Goal: Transaction & Acquisition: Purchase product/service

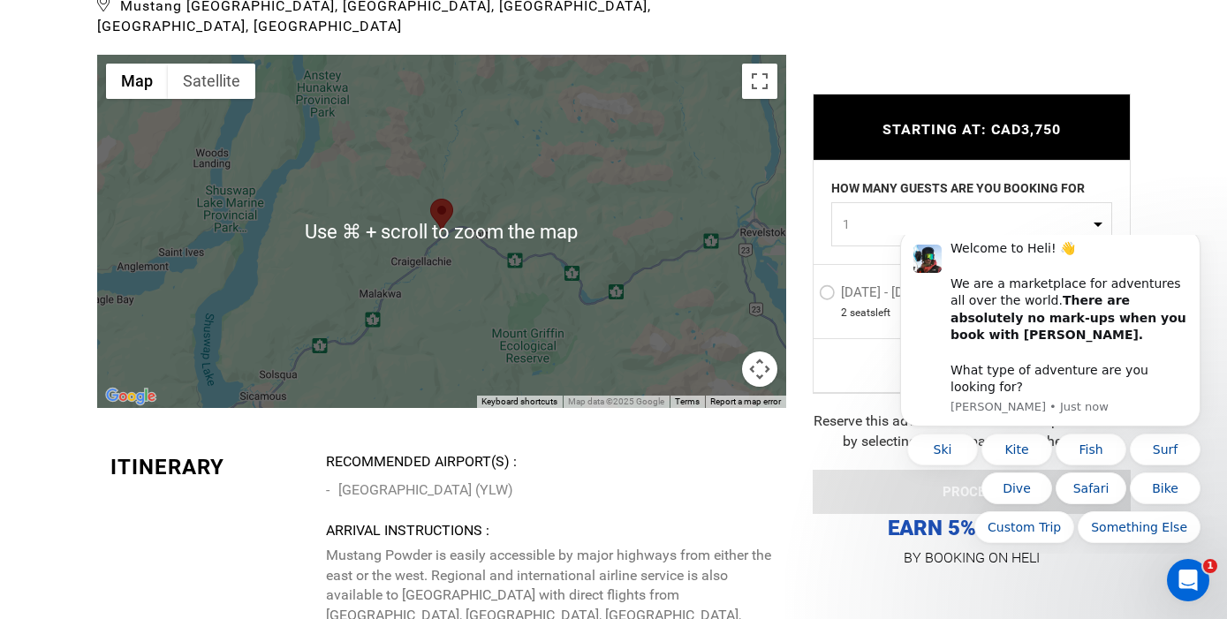
scroll to position [4192, 0]
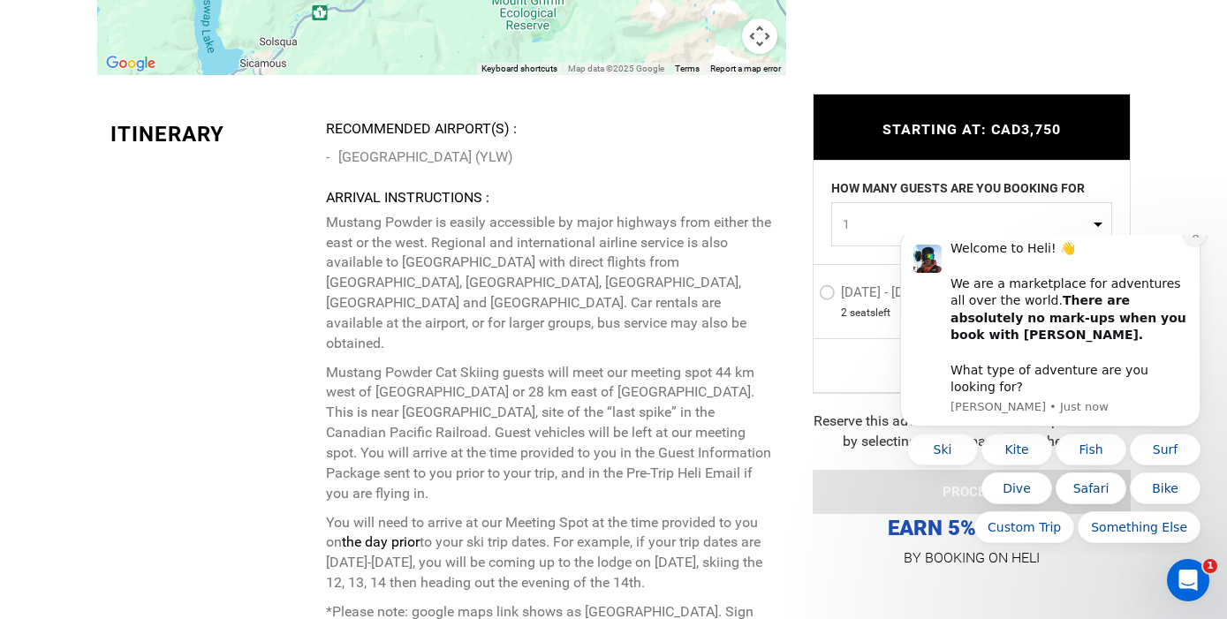
click at [1197, 238] on icon "Dismiss notification" at bounding box center [1195, 234] width 6 height 6
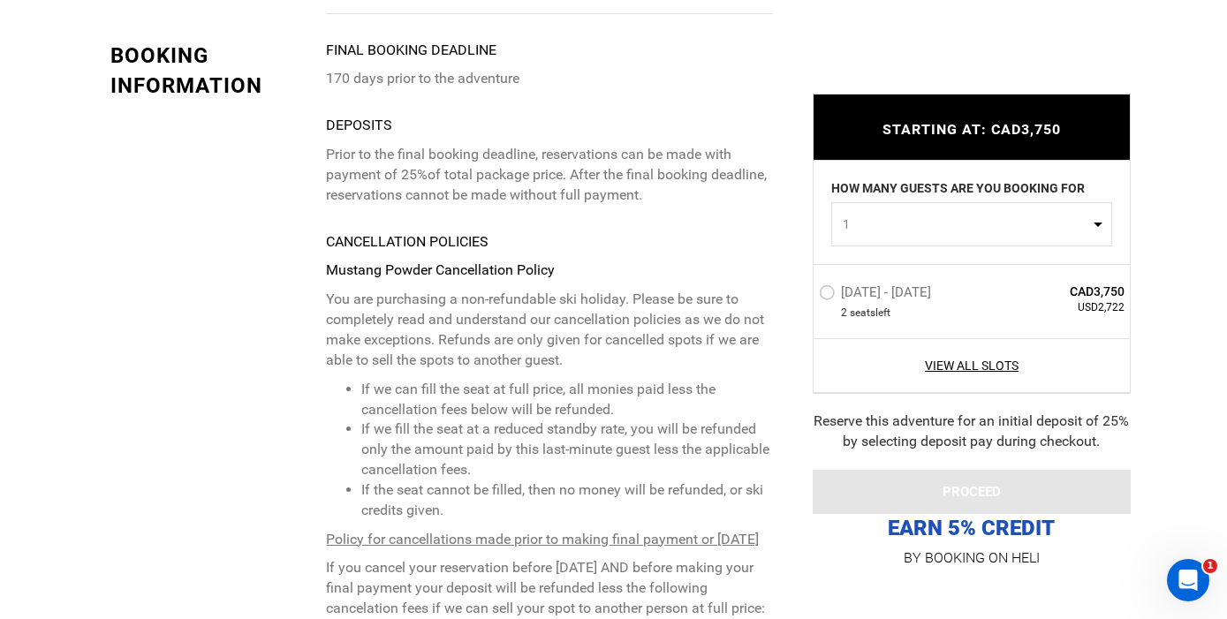
scroll to position [5972, 0]
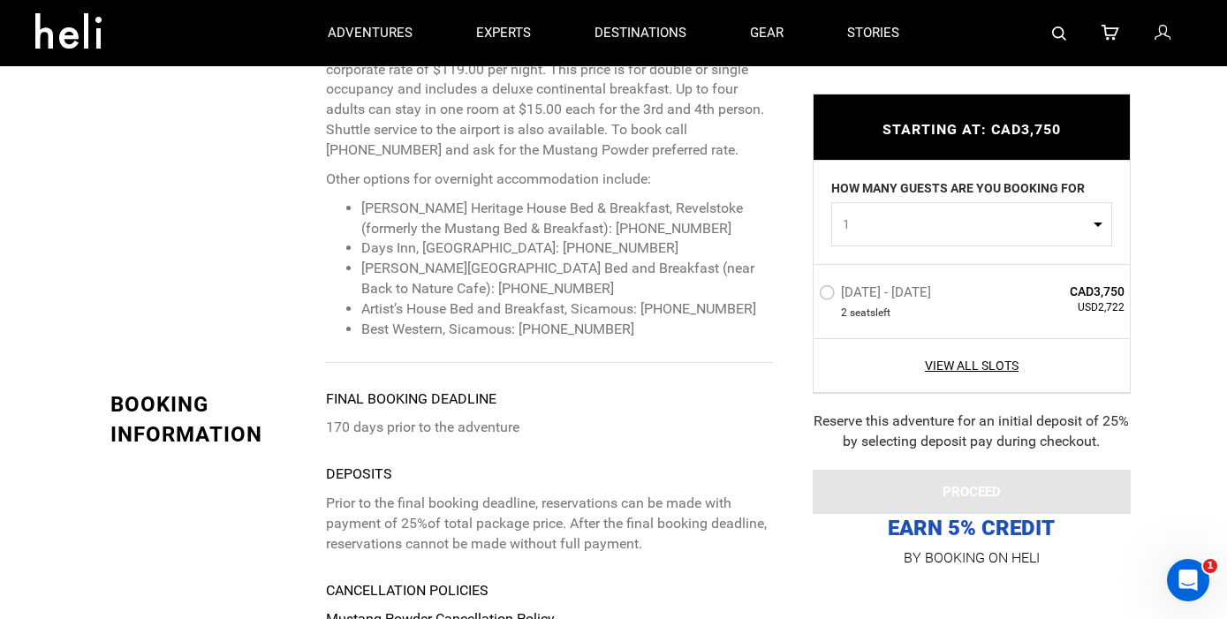
click at [836, 301] on label "Apr 4 - Apr 6, 2026" at bounding box center [877, 294] width 117 height 21
click at [807, 301] on input "Apr 4 - Apr 6, 2026" at bounding box center [807, 300] width 0 height 38
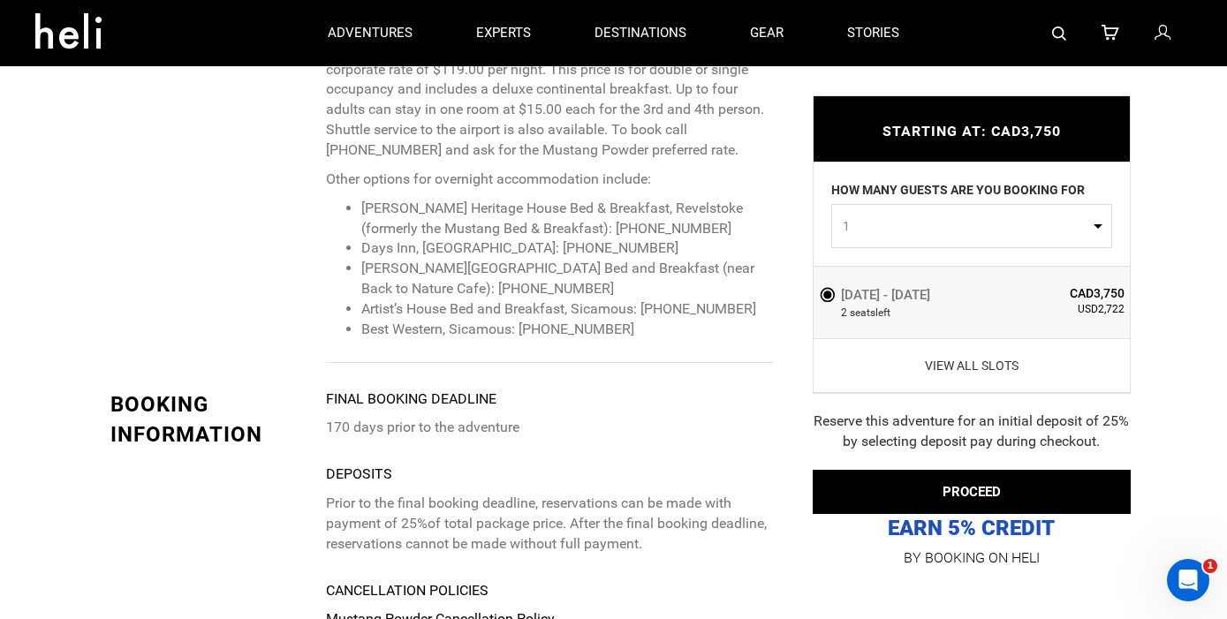
click at [1002, 366] on link "View All Slots" at bounding box center [972, 366] width 307 height 18
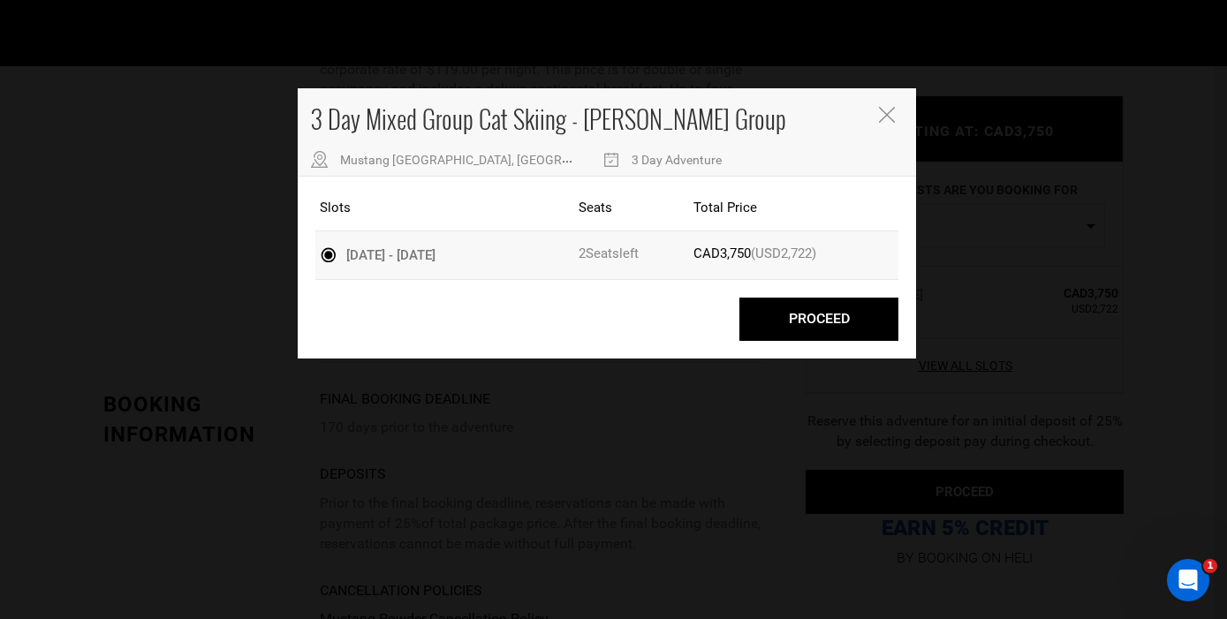
click at [886, 110] on icon "Close" at bounding box center [887, 115] width 16 height 16
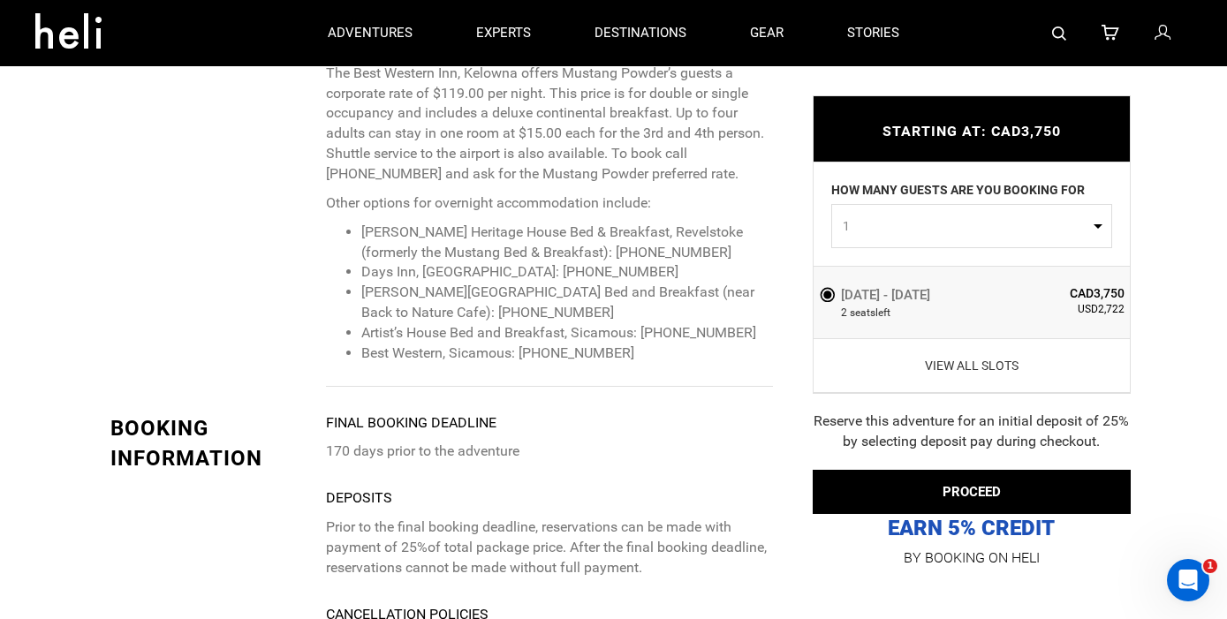
scroll to position [5632, 0]
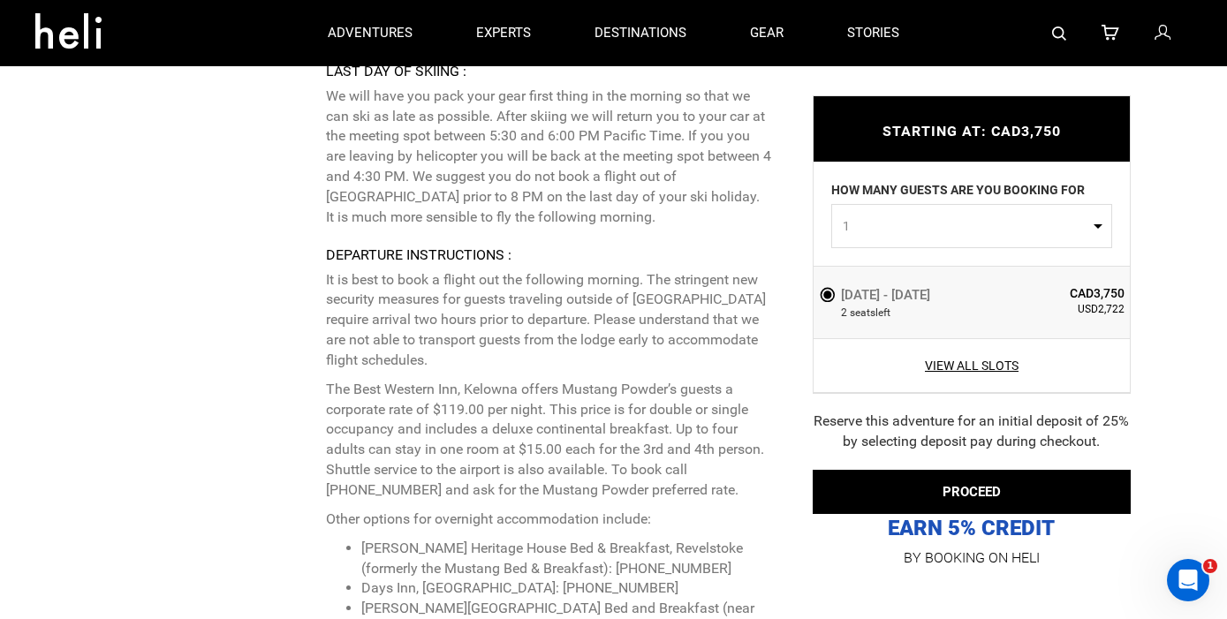
click at [920, 227] on span "1" at bounding box center [966, 226] width 246 height 18
click at [919, 225] on span "1" at bounding box center [966, 226] width 246 height 18
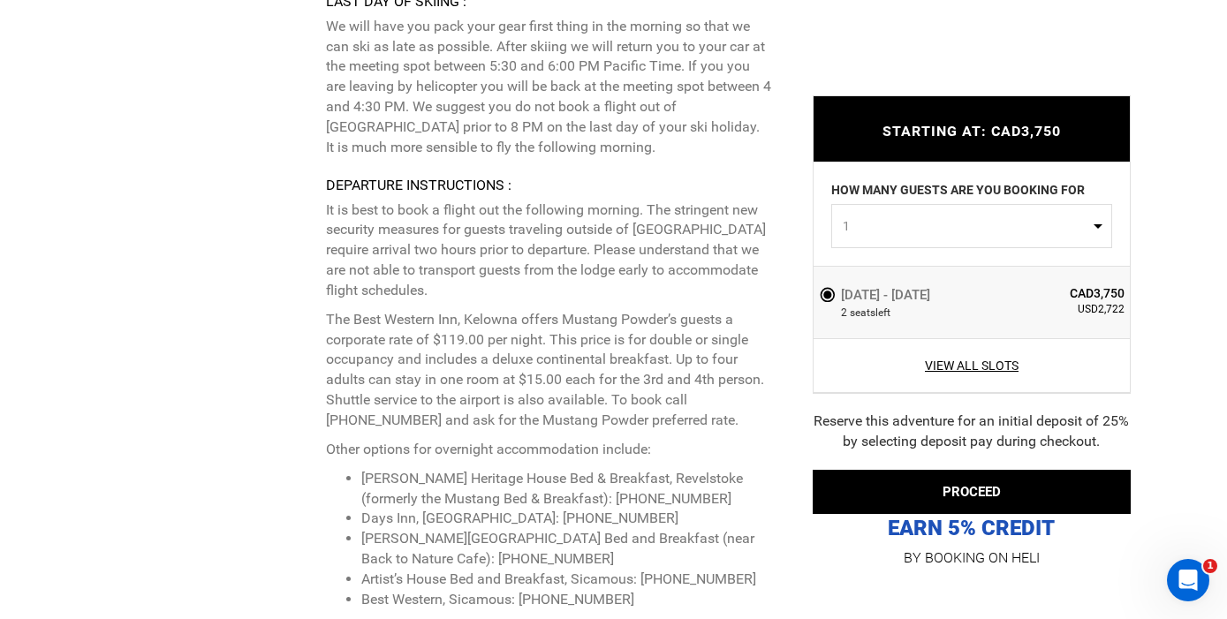
scroll to position [5725, 0]
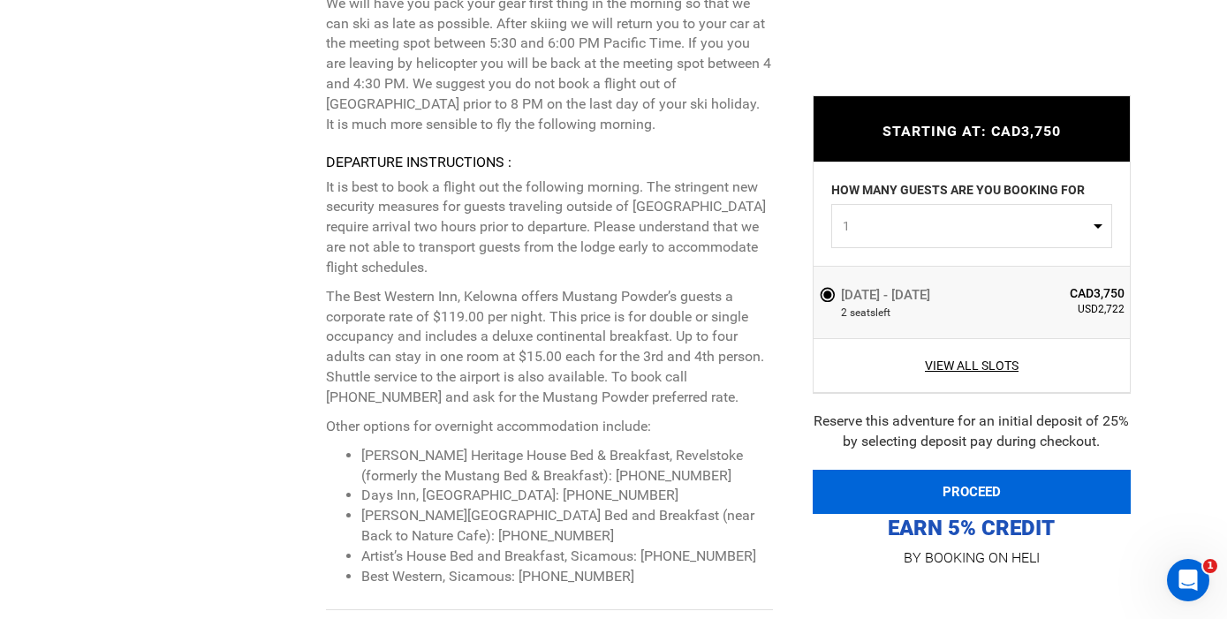
click at [940, 493] on button "PROCEED" at bounding box center [972, 492] width 318 height 44
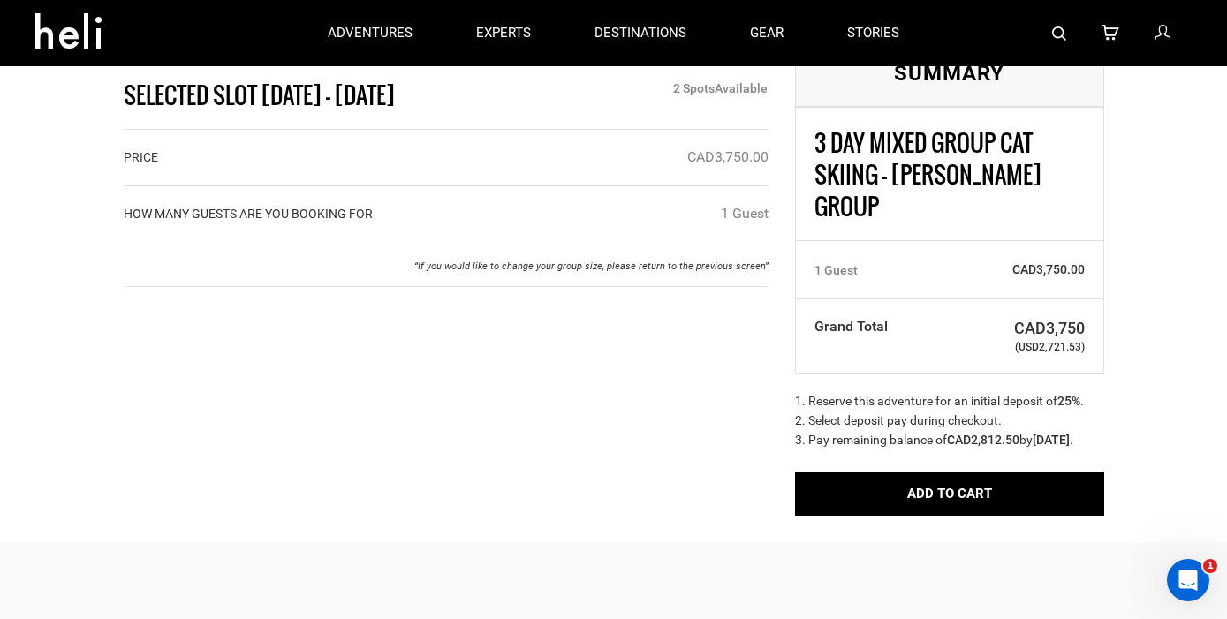
scroll to position [75, 0]
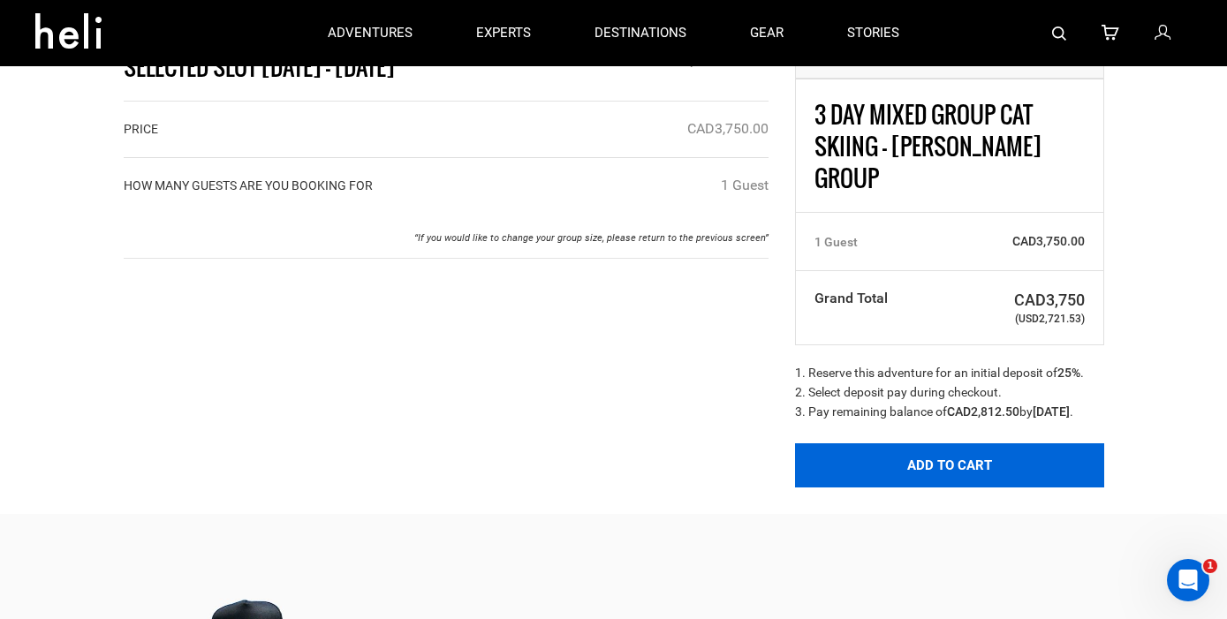
click at [936, 484] on button "Add to Cart" at bounding box center [949, 465] width 309 height 44
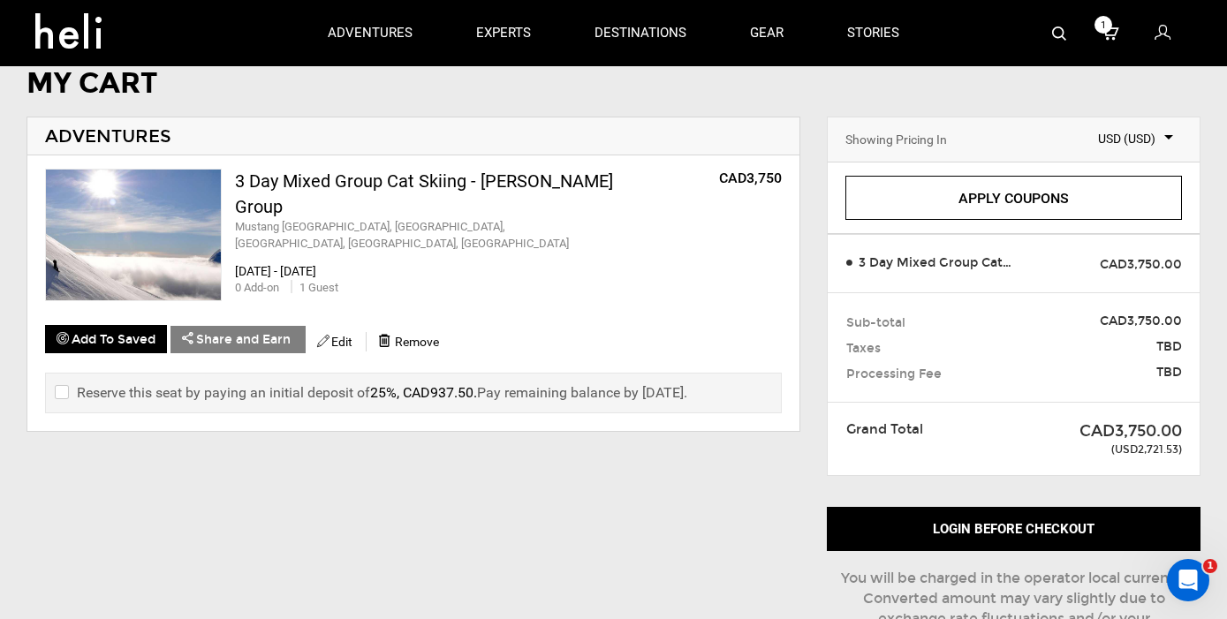
scroll to position [147, 0]
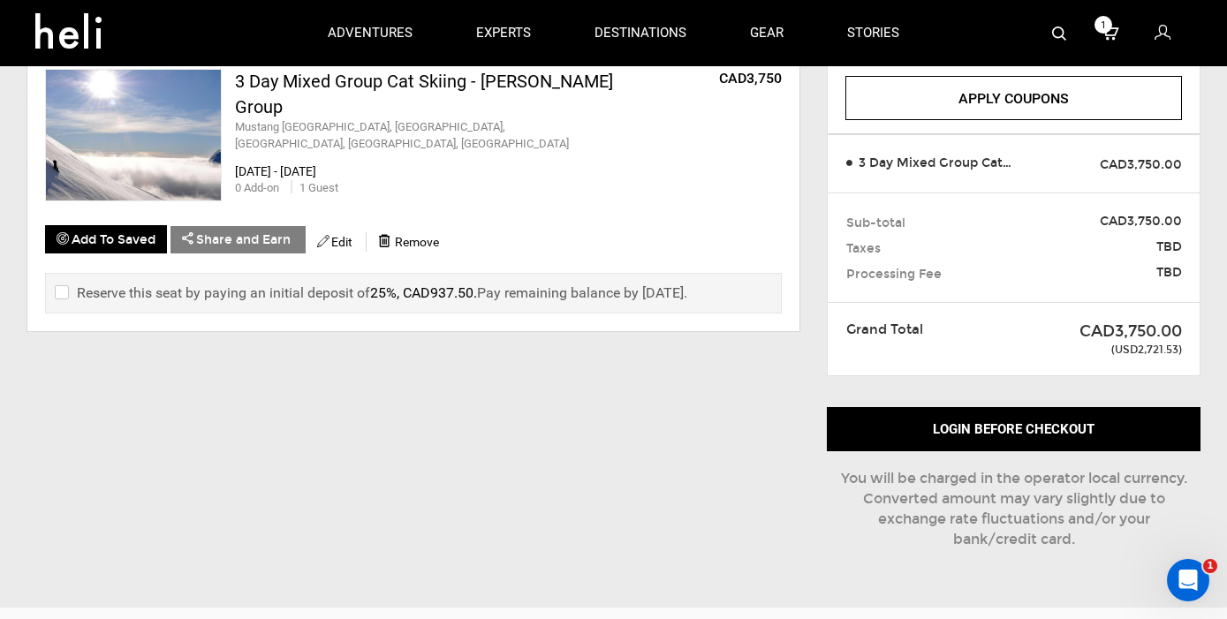
click at [64, 290] on input "checkbox" at bounding box center [60, 293] width 11 height 21
checkbox input "true"
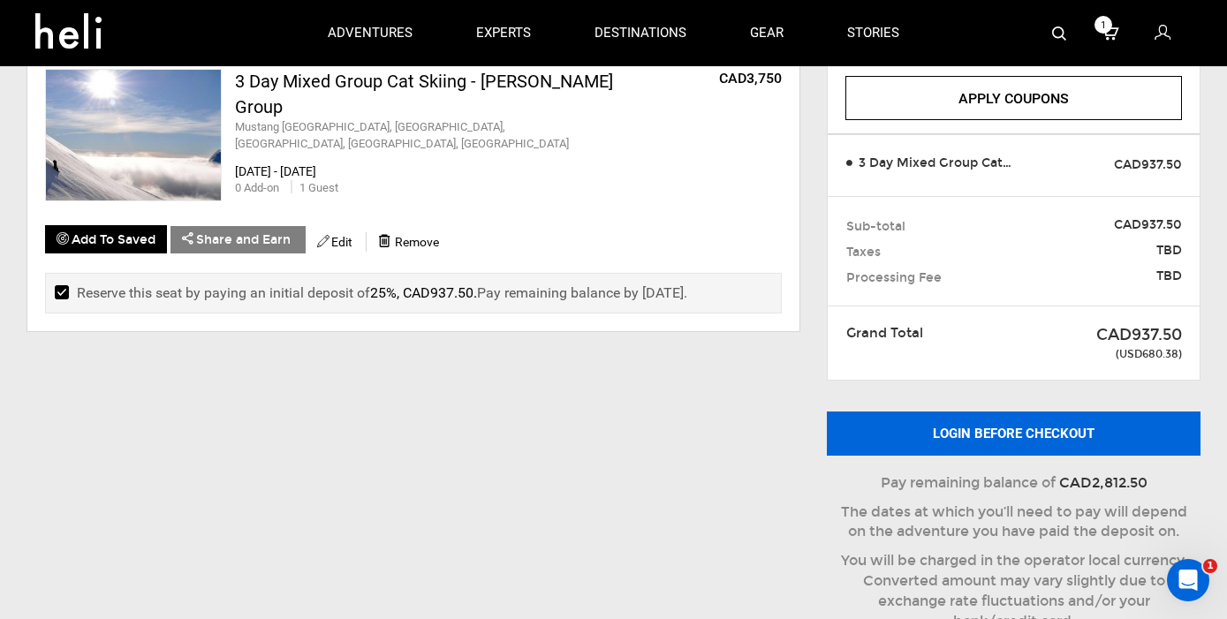
scroll to position [116, 0]
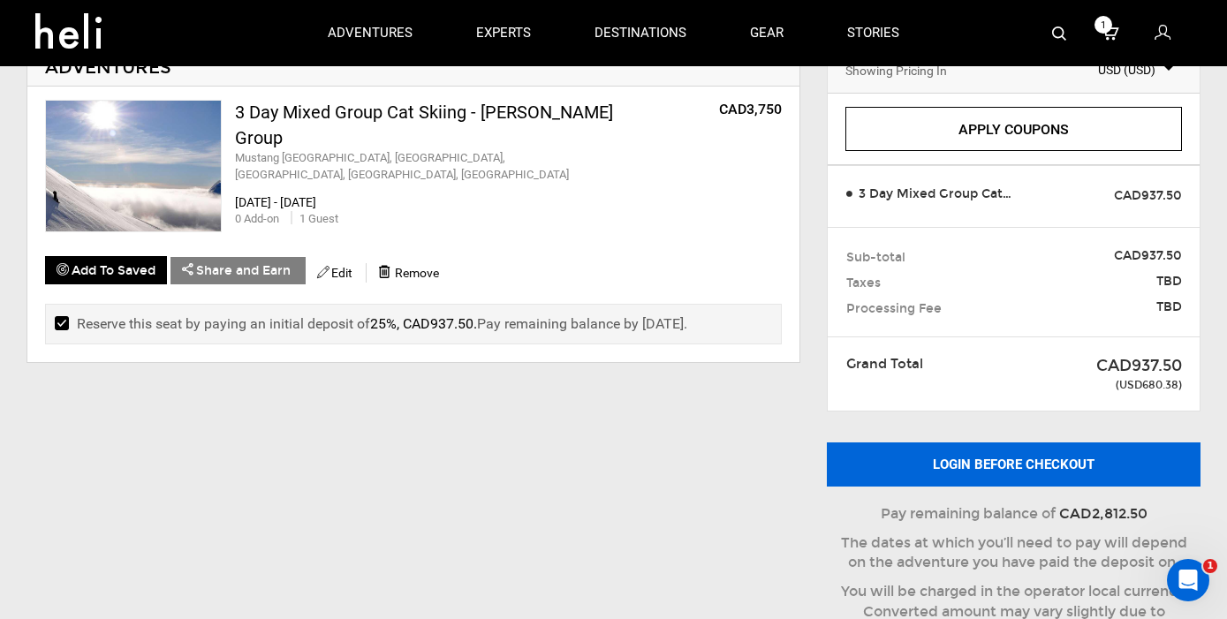
click at [995, 462] on button "Login before checkout" at bounding box center [1014, 465] width 374 height 44
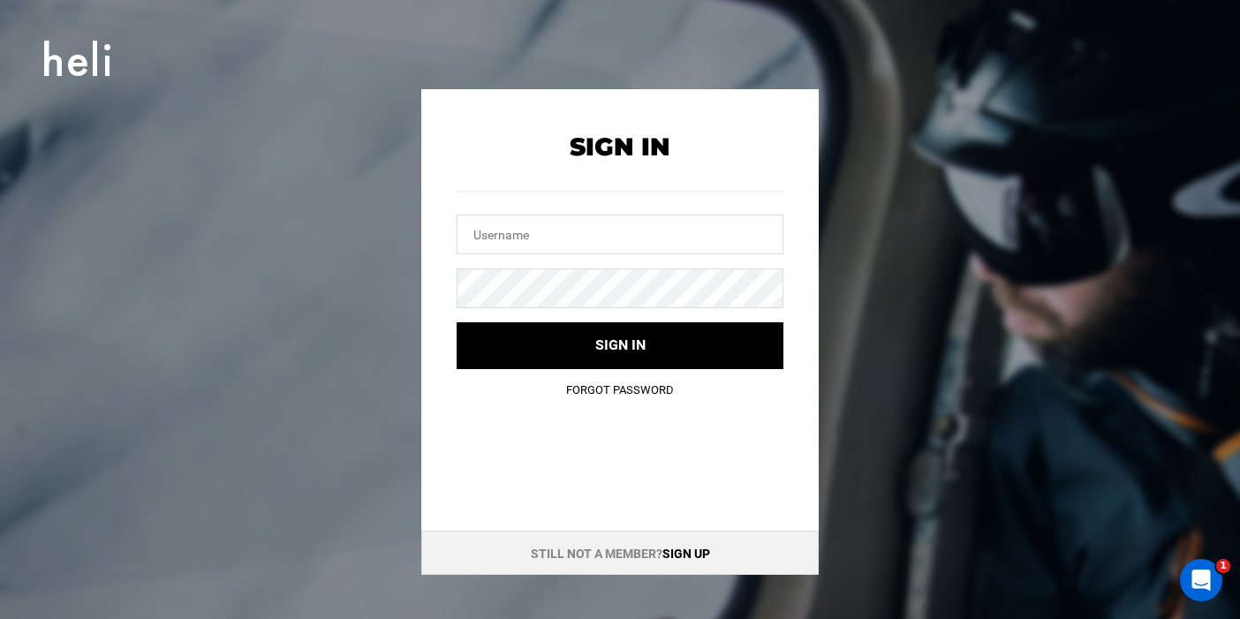
click at [683, 553] on link "Sign up" at bounding box center [687, 554] width 48 height 14
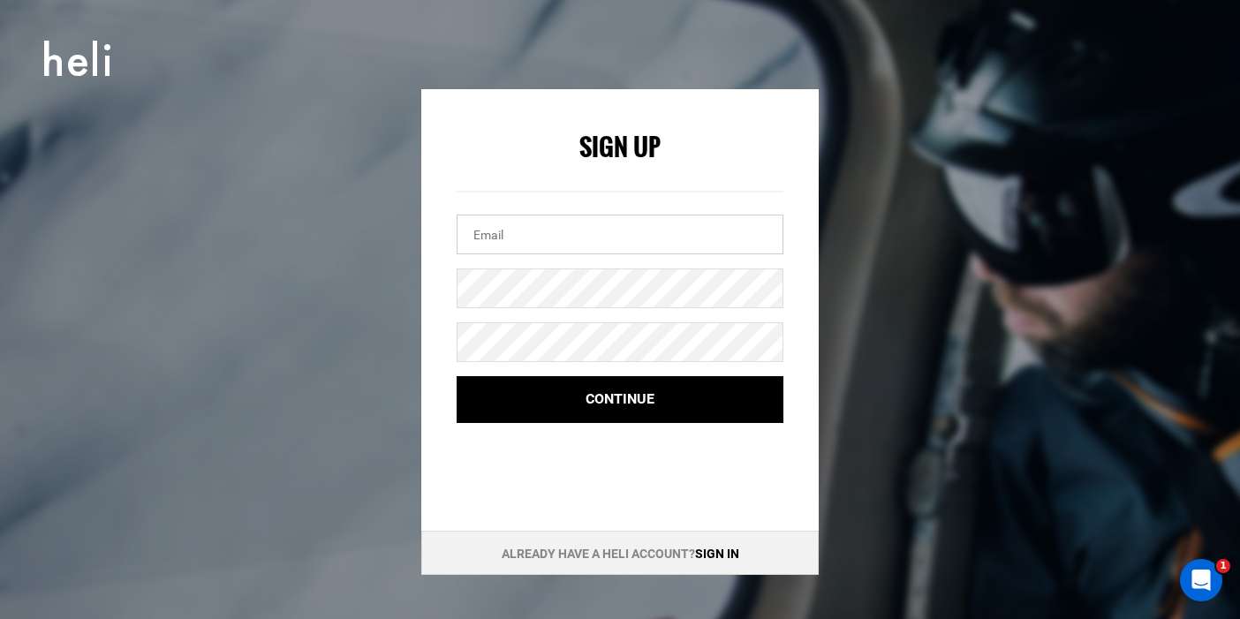
click at [514, 238] on input "email" at bounding box center [620, 235] width 327 height 40
type input "b"
type input "[PERSON_NAME][EMAIL_ADDRESS][DOMAIN_NAME]"
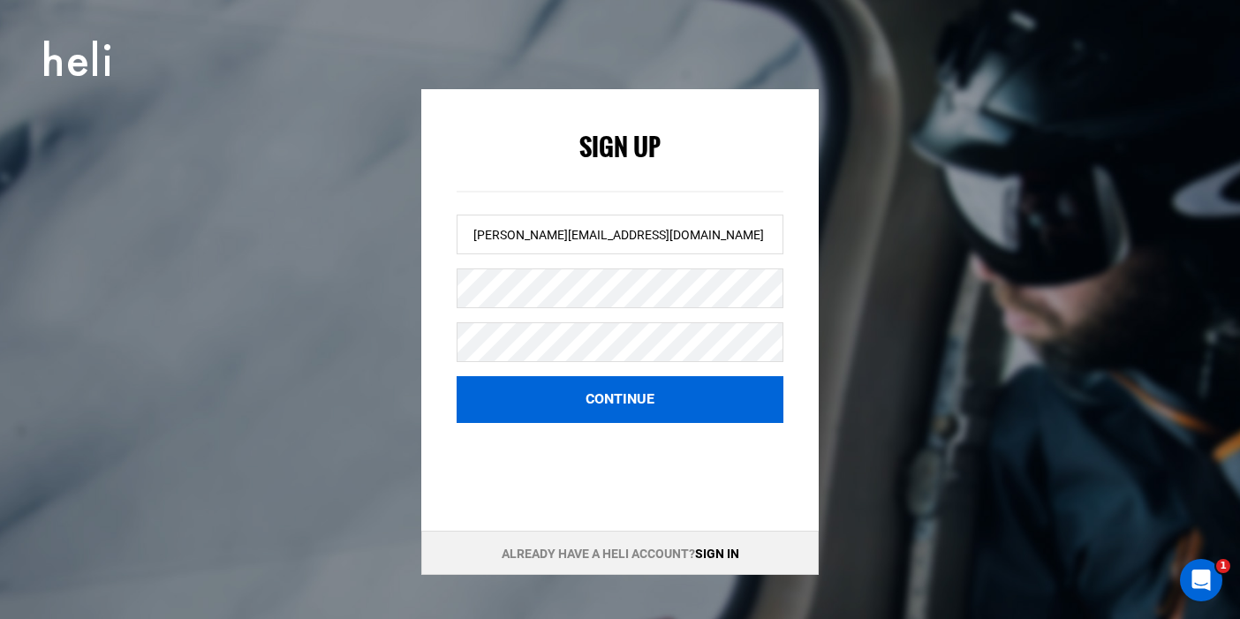
click at [654, 398] on button "Continue" at bounding box center [620, 399] width 327 height 47
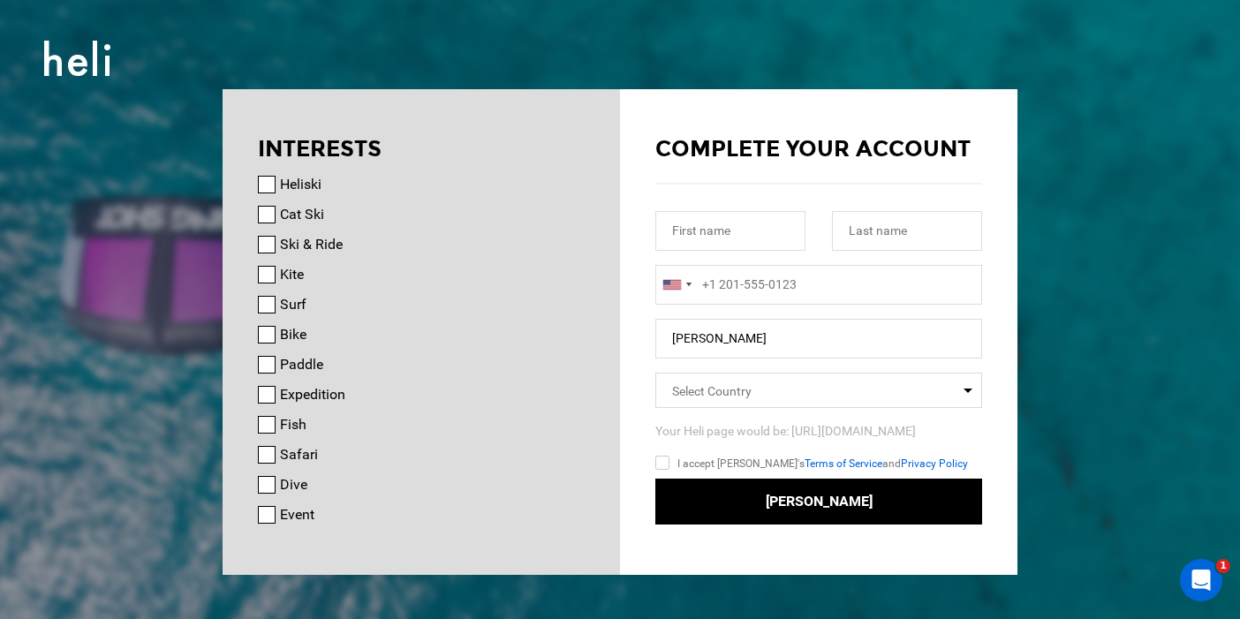
click at [262, 208] on input "Cat Ski" at bounding box center [267, 215] width 18 height 18
checkbox input "true"
type input "B"
type input "[PERSON_NAME]"
type input "Dartley"
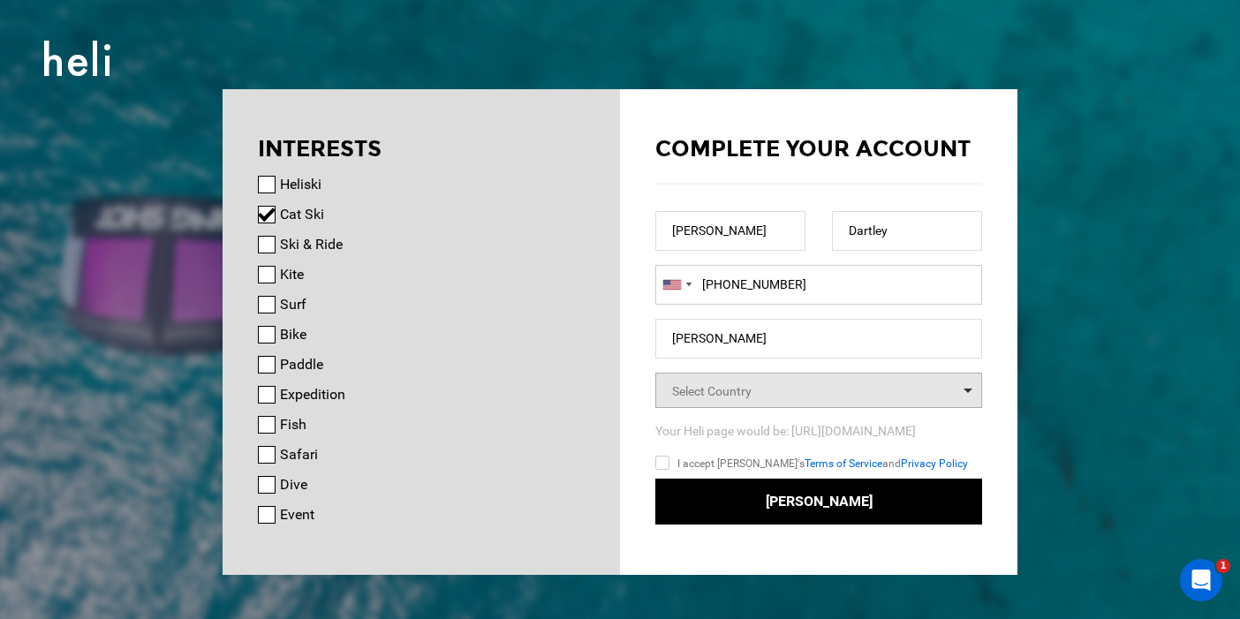
type input "+12159890844"
click at [721, 392] on span "Select Country" at bounding box center [712, 391] width 80 height 14
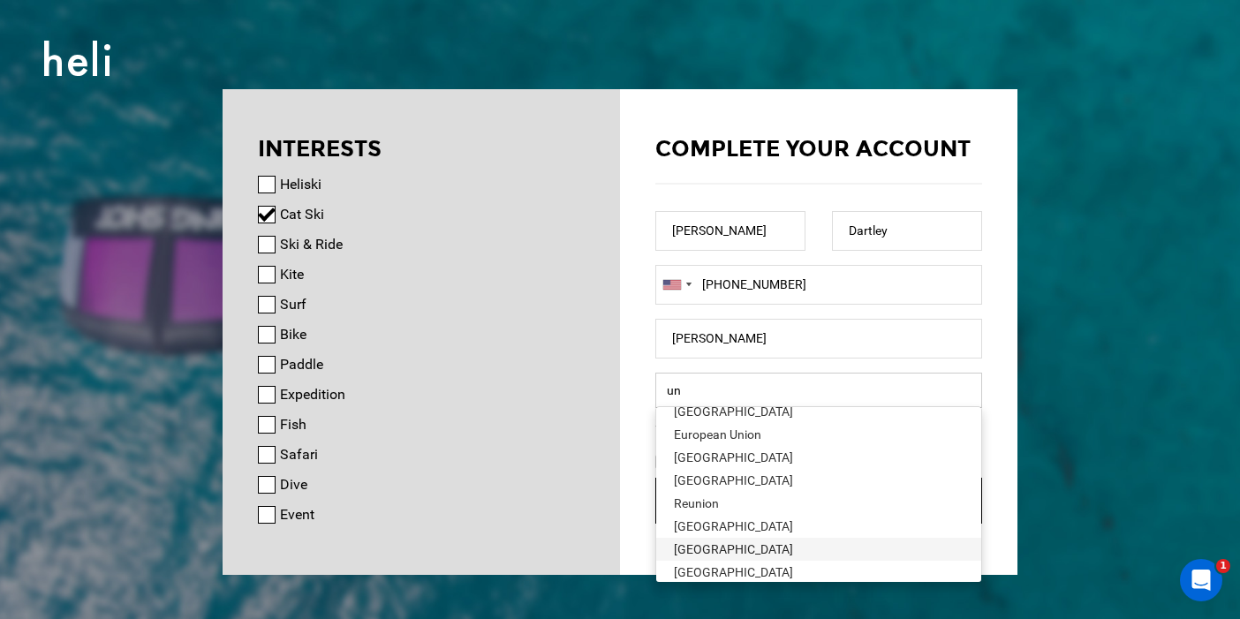
scroll to position [133, 0]
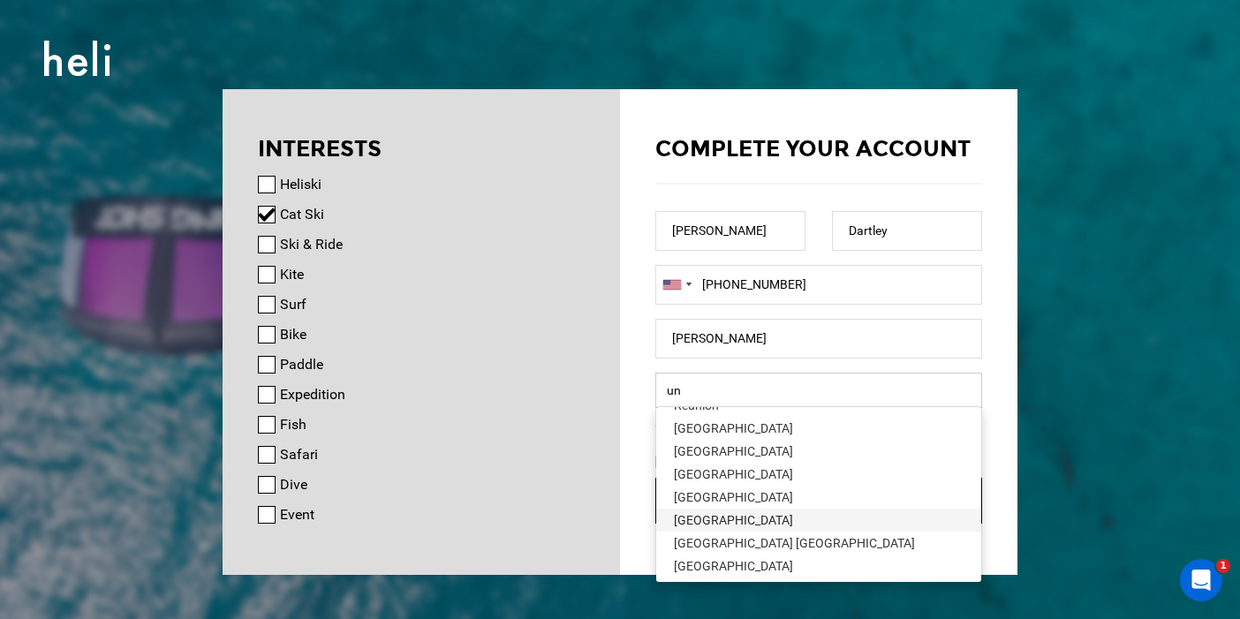
type input "un"
click at [713, 515] on div "[GEOGRAPHIC_DATA]" at bounding box center [819, 521] width 290 height 18
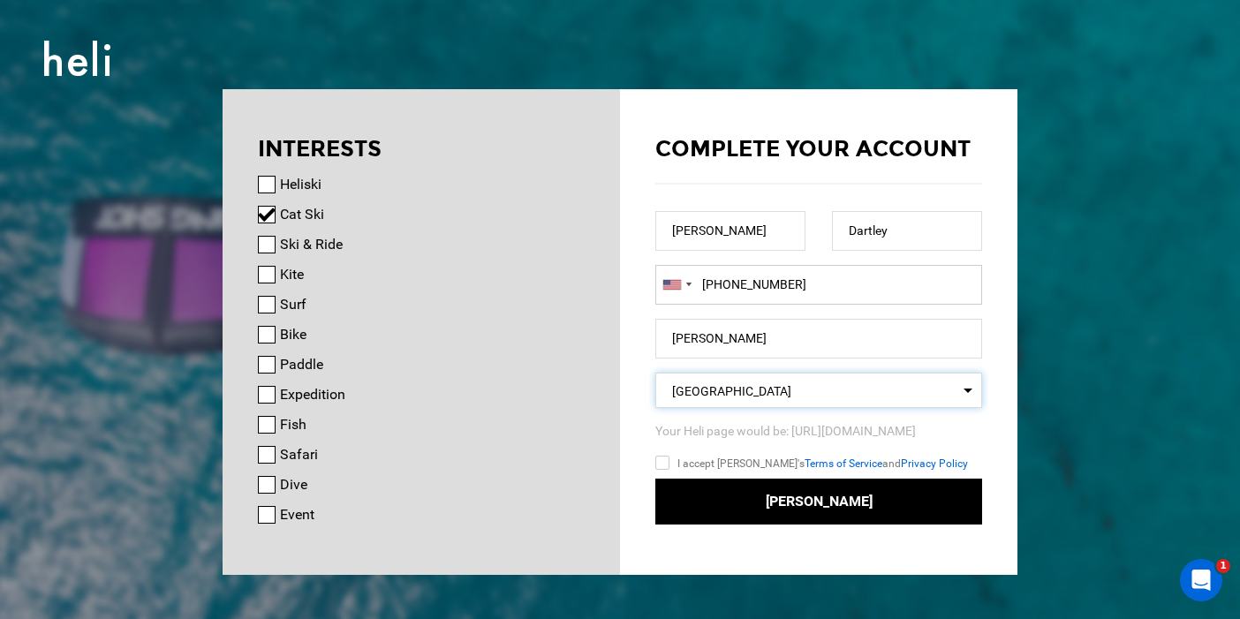
click at [716, 277] on input "+12159890844" at bounding box center [818, 285] width 327 height 40
click at [757, 340] on input "chrisdartley" at bounding box center [818, 339] width 327 height 40
click at [672, 464] on input "I accept Heli's Terms of Service and Privacy Policy" at bounding box center [687, 466] width 65 height 26
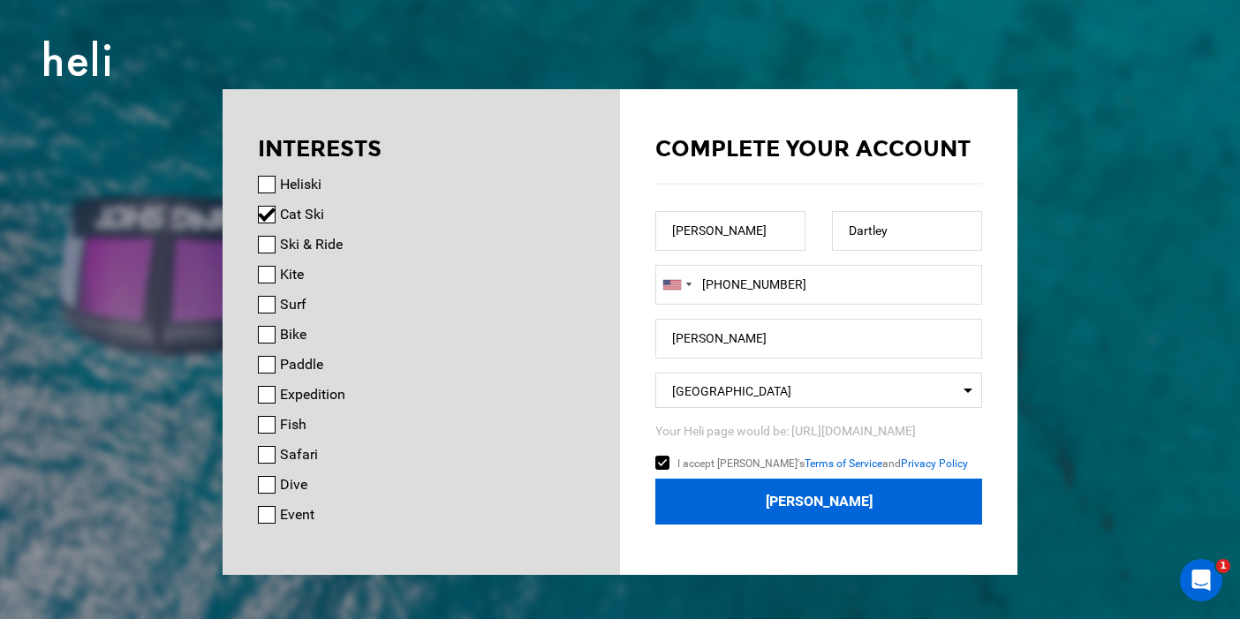
click at [810, 497] on button "Join Heli" at bounding box center [818, 502] width 327 height 47
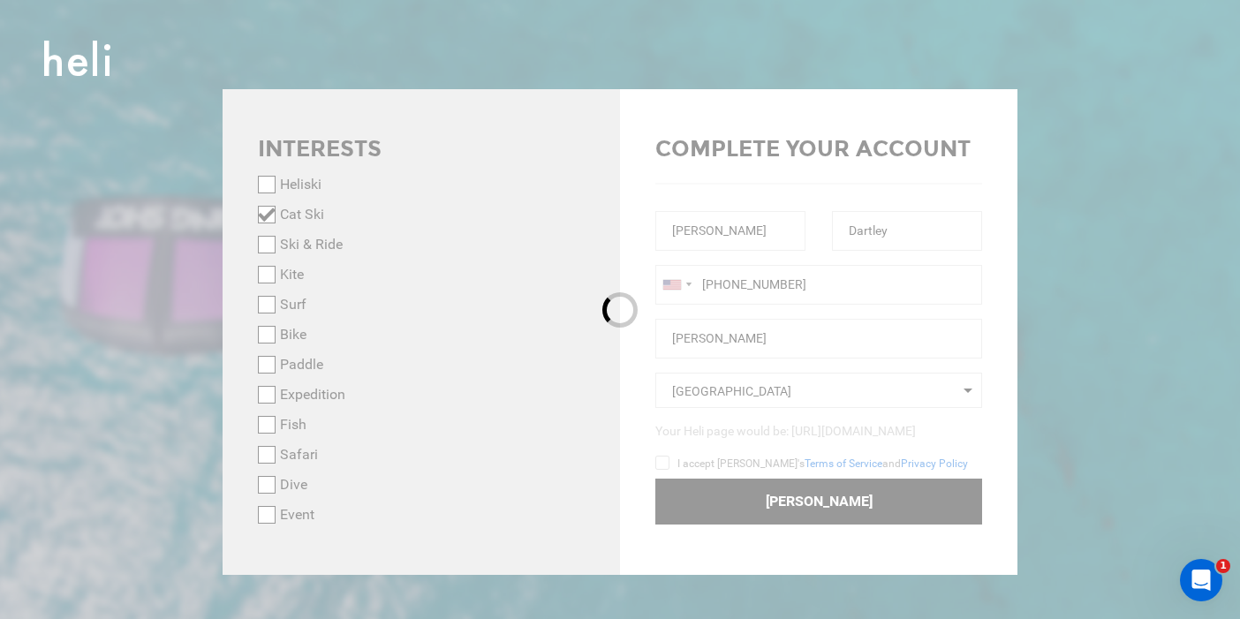
checkbox input "false"
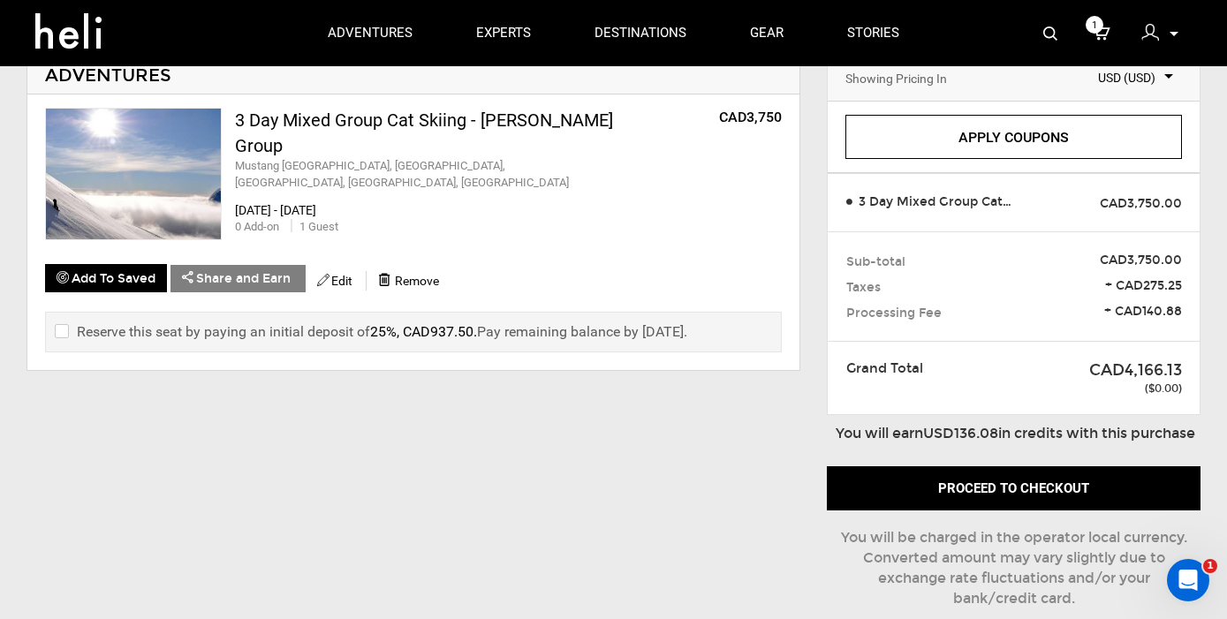
scroll to position [112, 0]
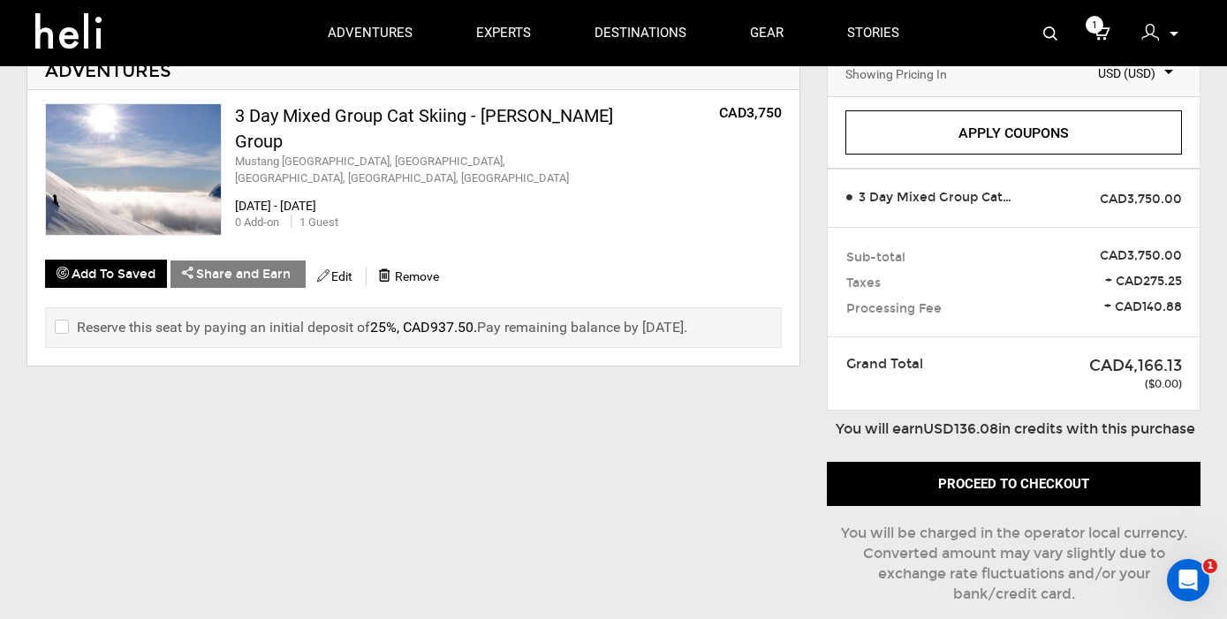
click at [68, 308] on div "Reserve this seat by paying an initial deposit of 25%, CAD937.50 . Pay remainin…" at bounding box center [413, 327] width 737 height 41
click at [60, 319] on input "checkbox" at bounding box center [60, 327] width 11 height 21
checkbox input "true"
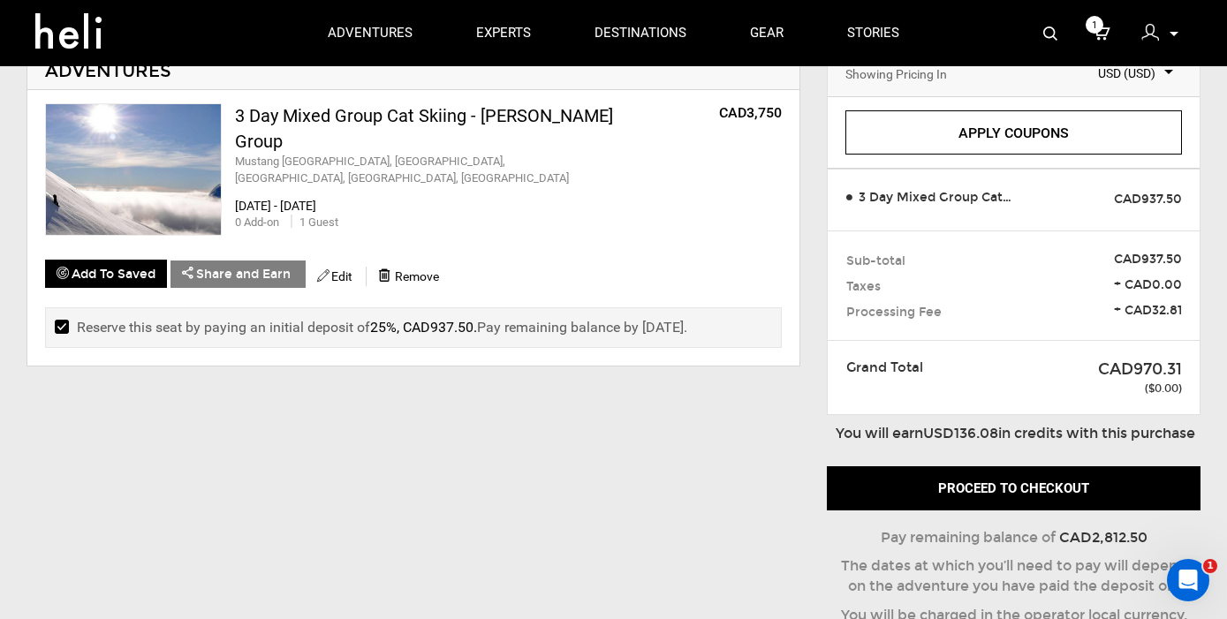
scroll to position [0, 0]
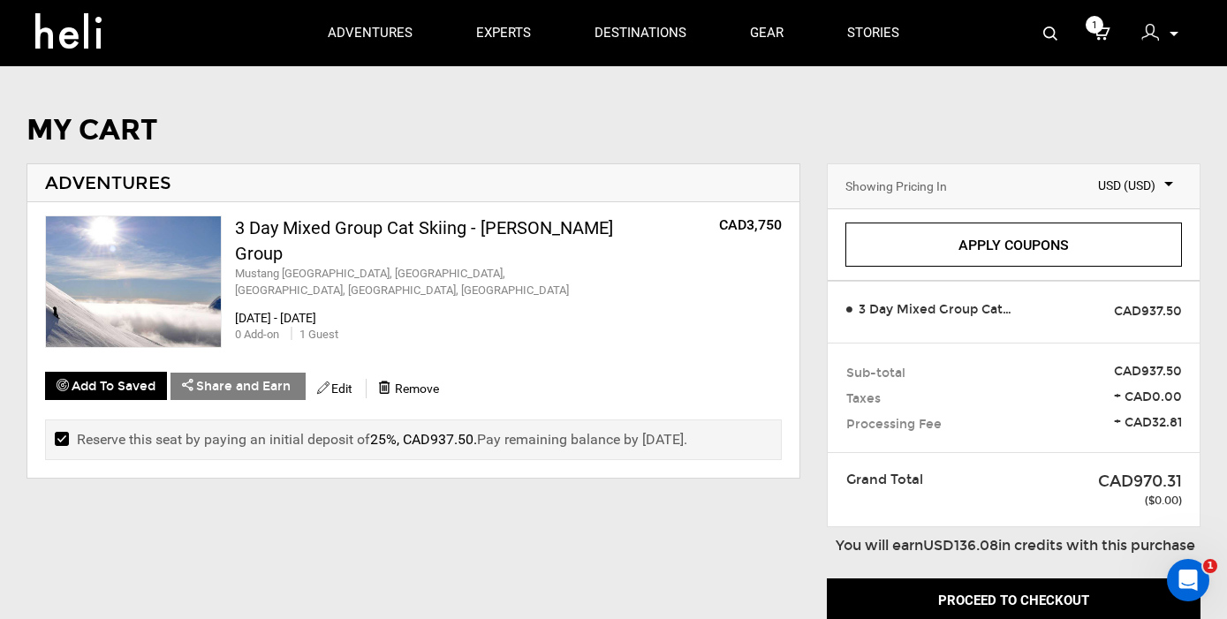
click at [1154, 34] on img at bounding box center [1150, 33] width 18 height 18
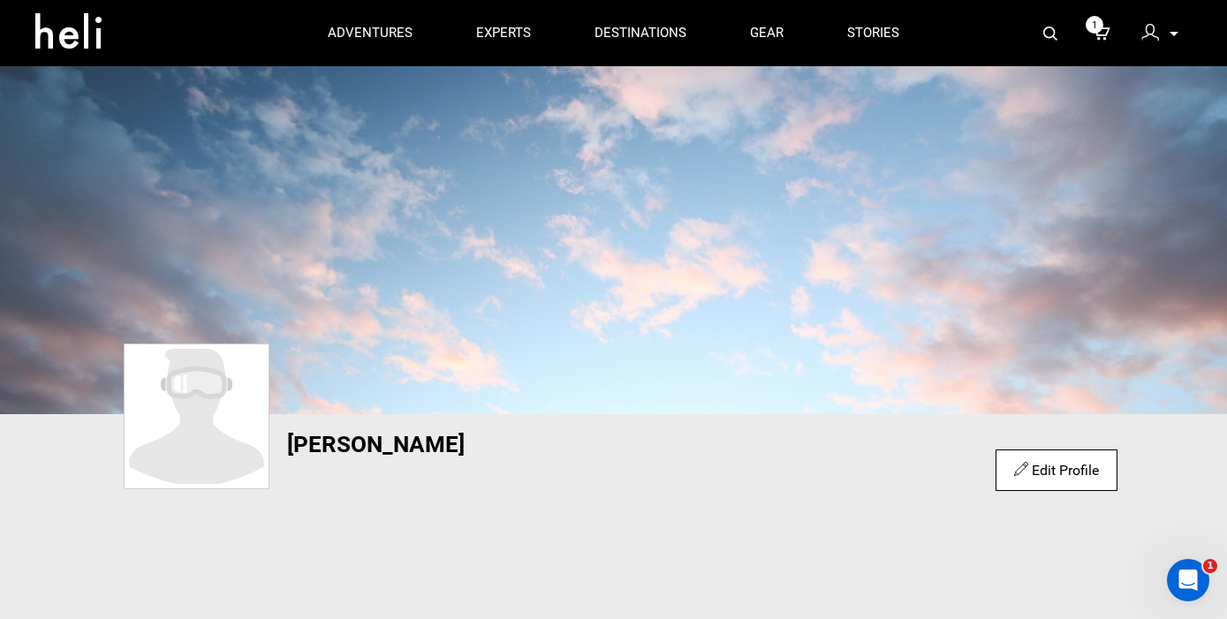
scroll to position [121, 0]
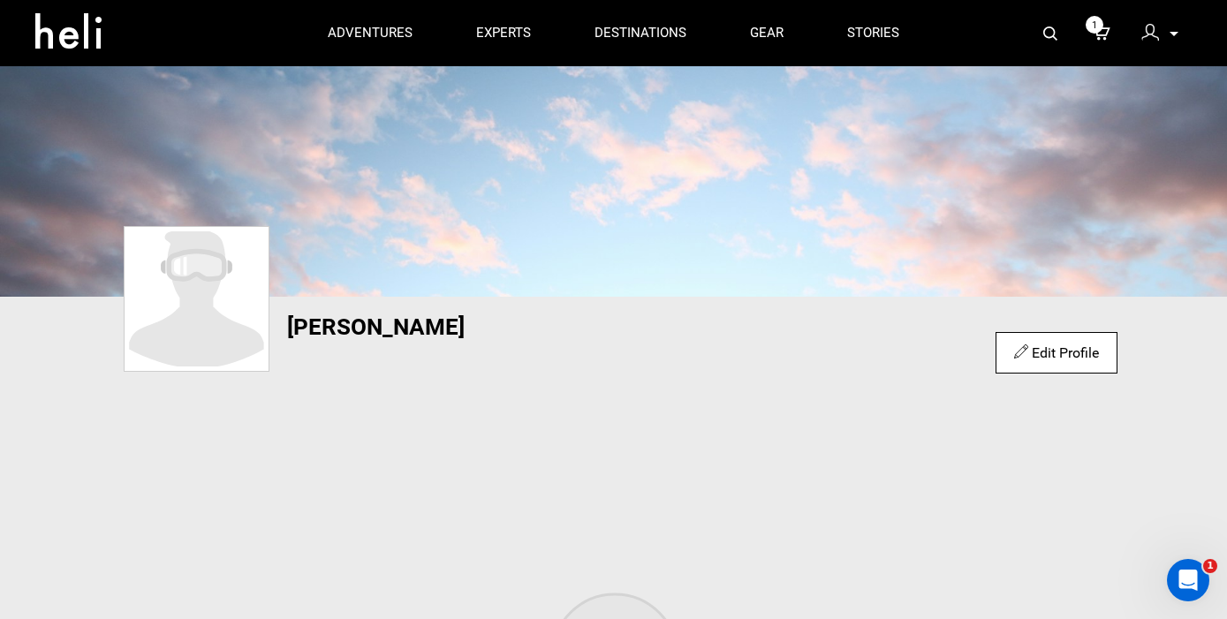
click at [1095, 27] on span "1" at bounding box center [1095, 25] width 18 height 18
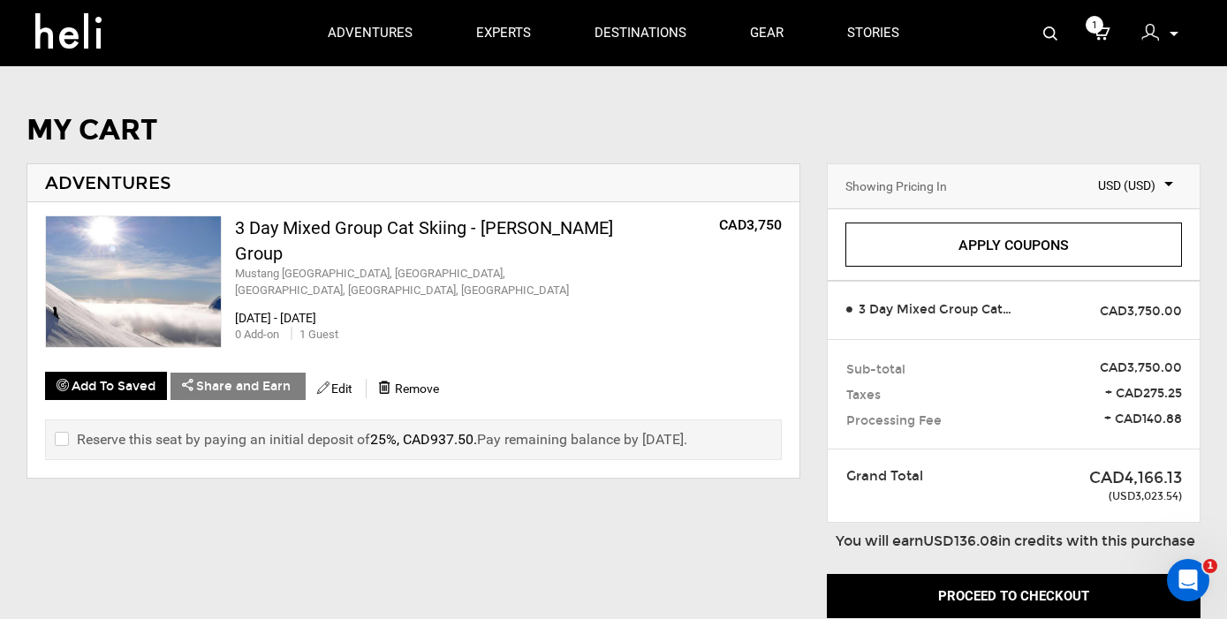
click at [53, 433] on div "Reserve this seat by paying an initial deposit of 25%, CAD937.50 . Pay remainin…" at bounding box center [413, 440] width 737 height 41
click at [64, 430] on input "checkbox" at bounding box center [60, 439] width 11 height 21
checkbox input "true"
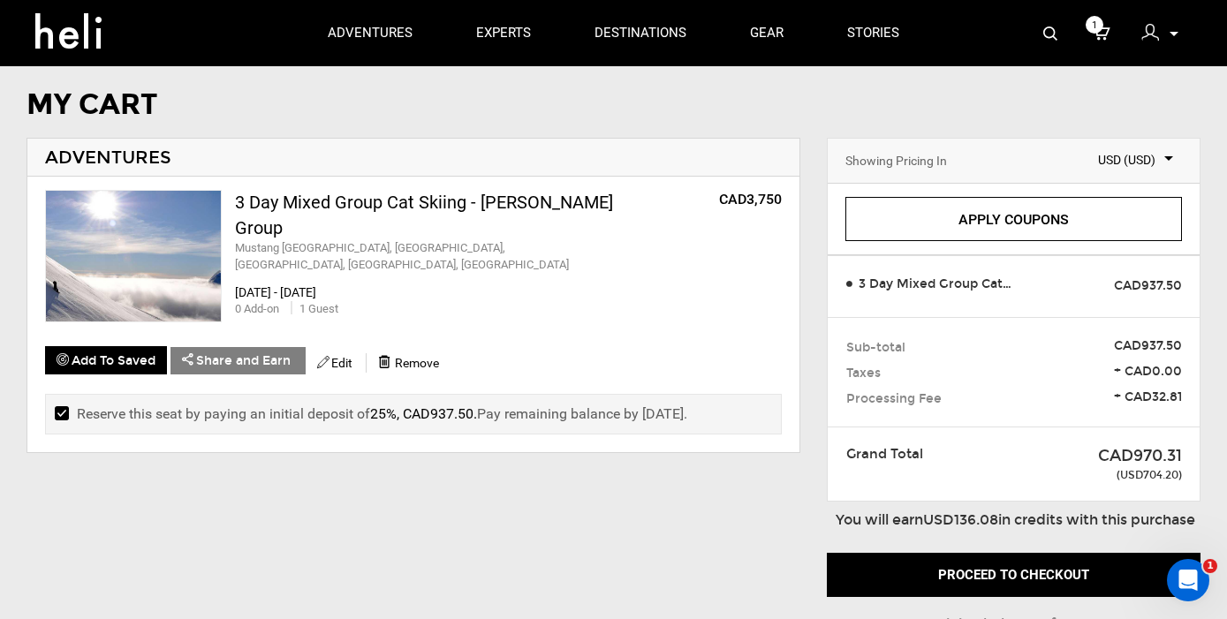
scroll to position [99, 0]
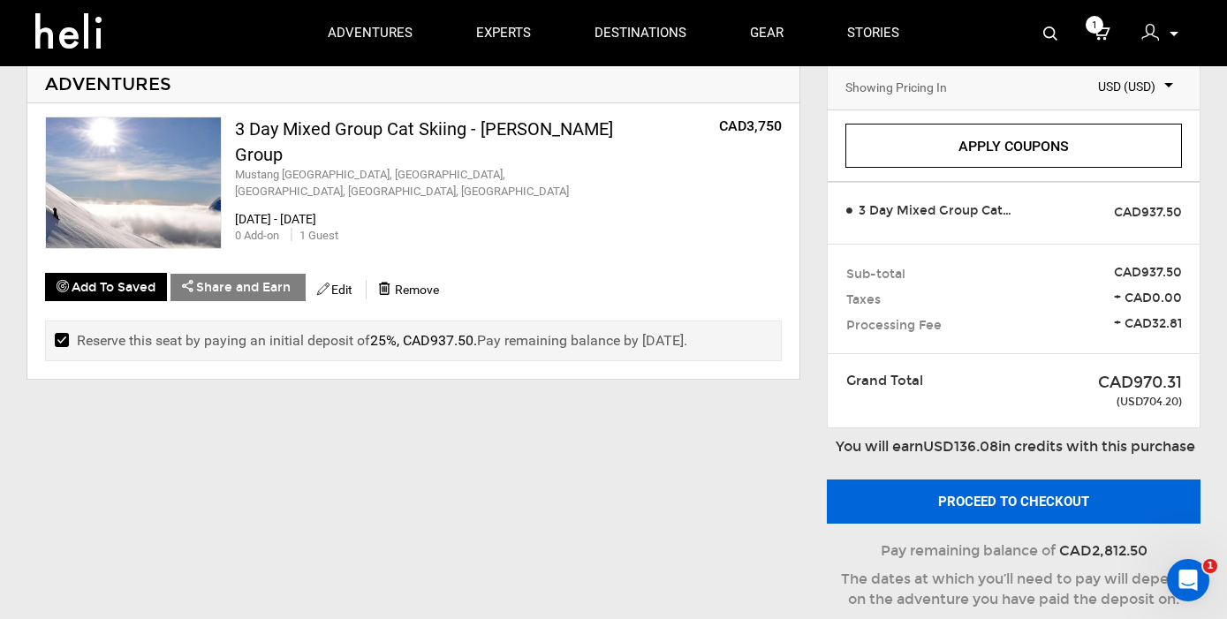
click at [1019, 512] on button "Proceed to checkout" at bounding box center [1014, 502] width 374 height 44
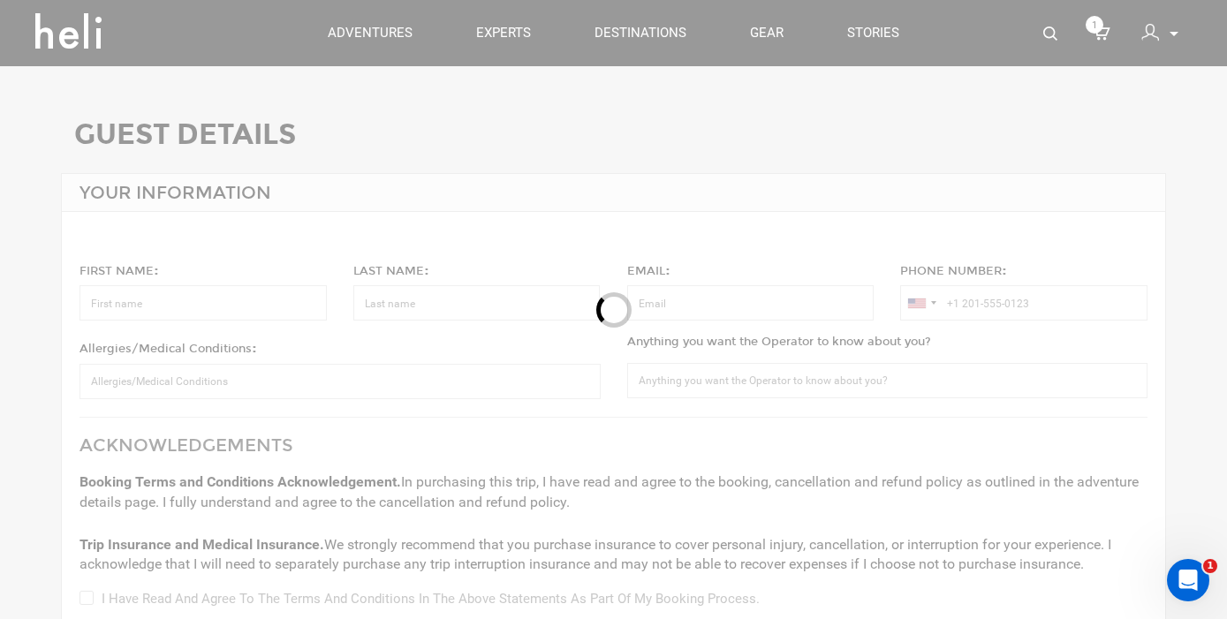
type input "[PERSON_NAME]"
type input "Dartley"
type input "[PERSON_NAME][EMAIL_ADDRESS][DOMAIN_NAME]"
type input "[PHONE_NUMBER]"
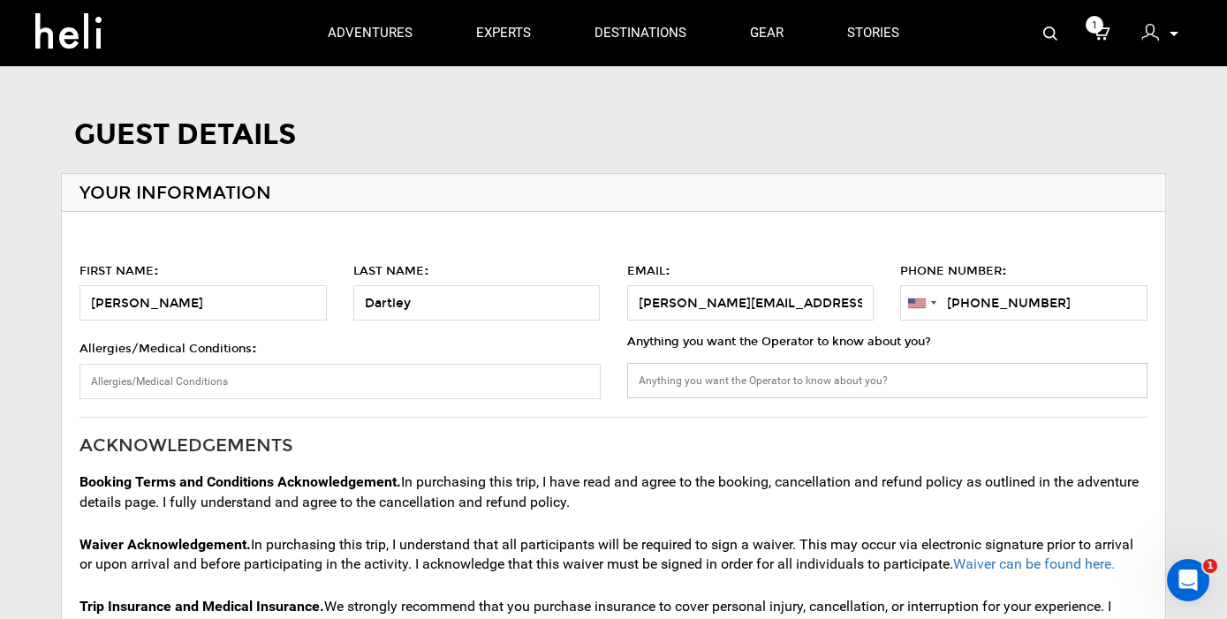
click at [683, 385] on input "Anything you want the Operator to know about you?" at bounding box center [887, 380] width 520 height 35
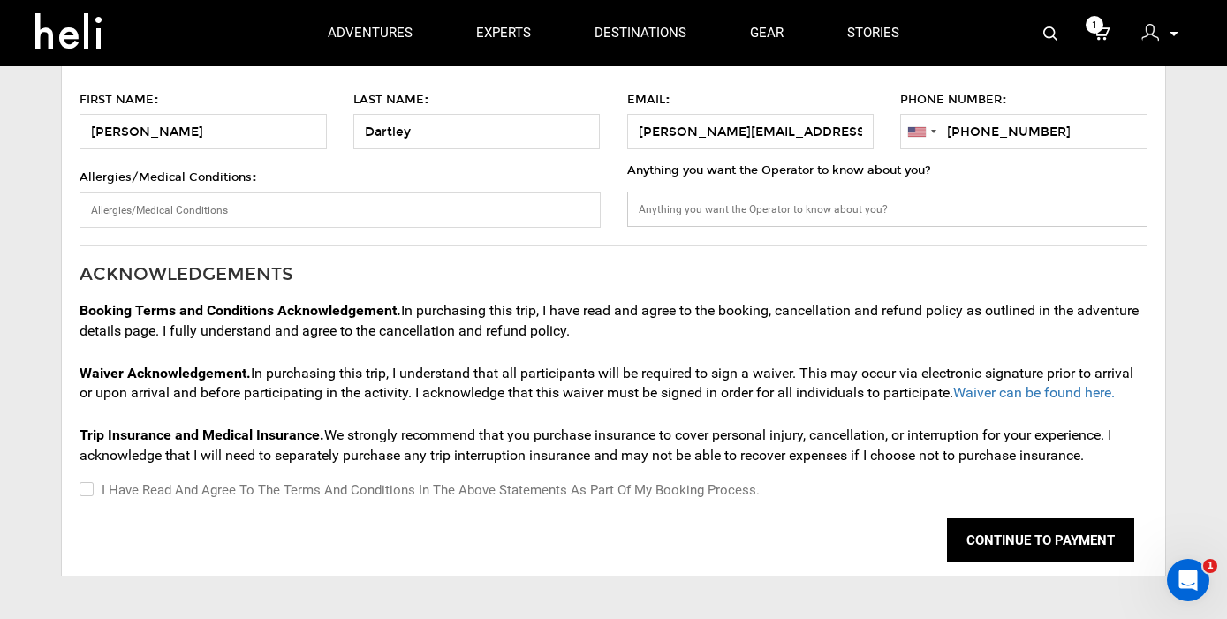
scroll to position [175, 0]
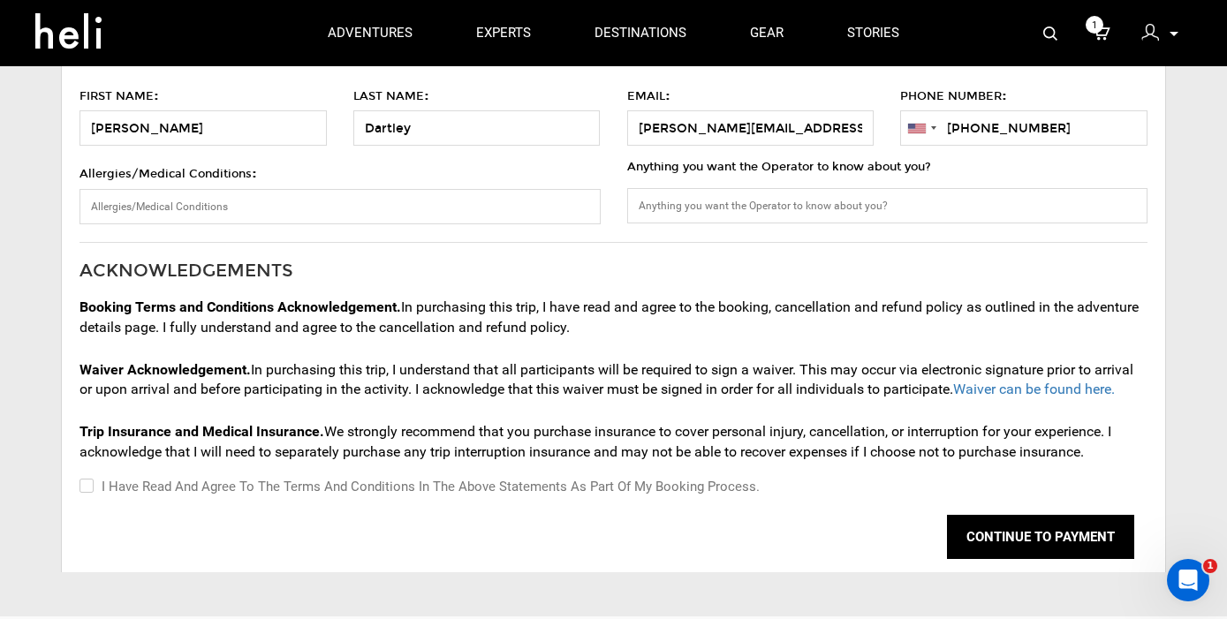
click at [86, 480] on input "I have read and agree to the terms and conditions in the above statements as pa…" at bounding box center [85, 486] width 11 height 21
checkbox input "true"
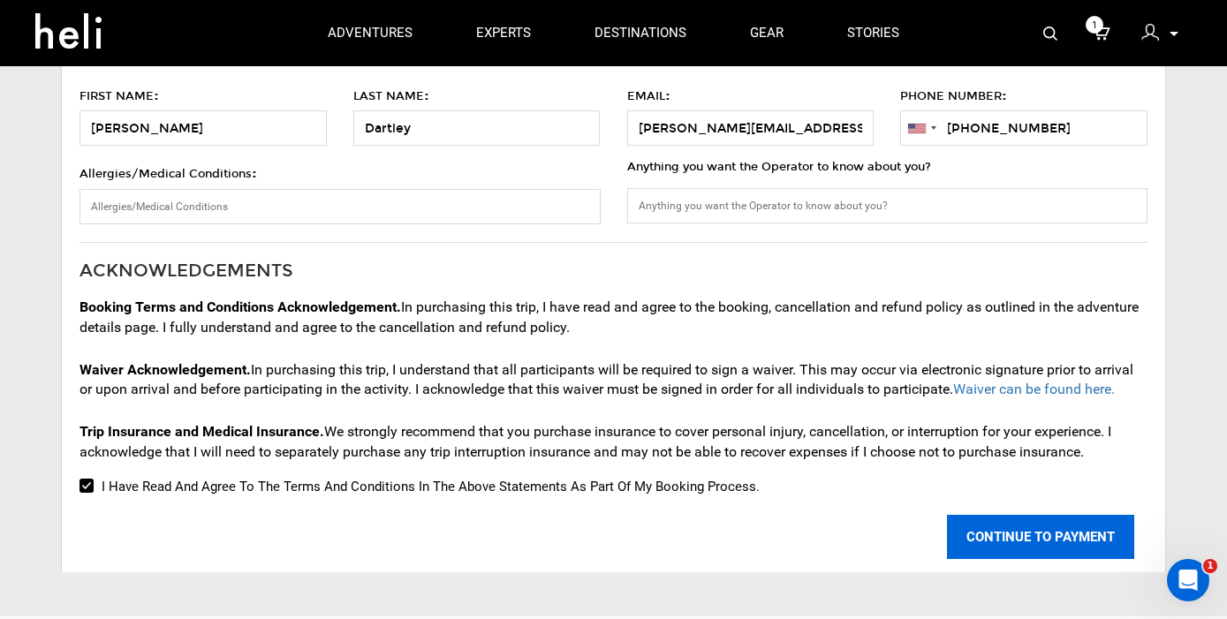
click at [1041, 525] on button "CONTINUE TO PAYMENT" at bounding box center [1040, 537] width 187 height 44
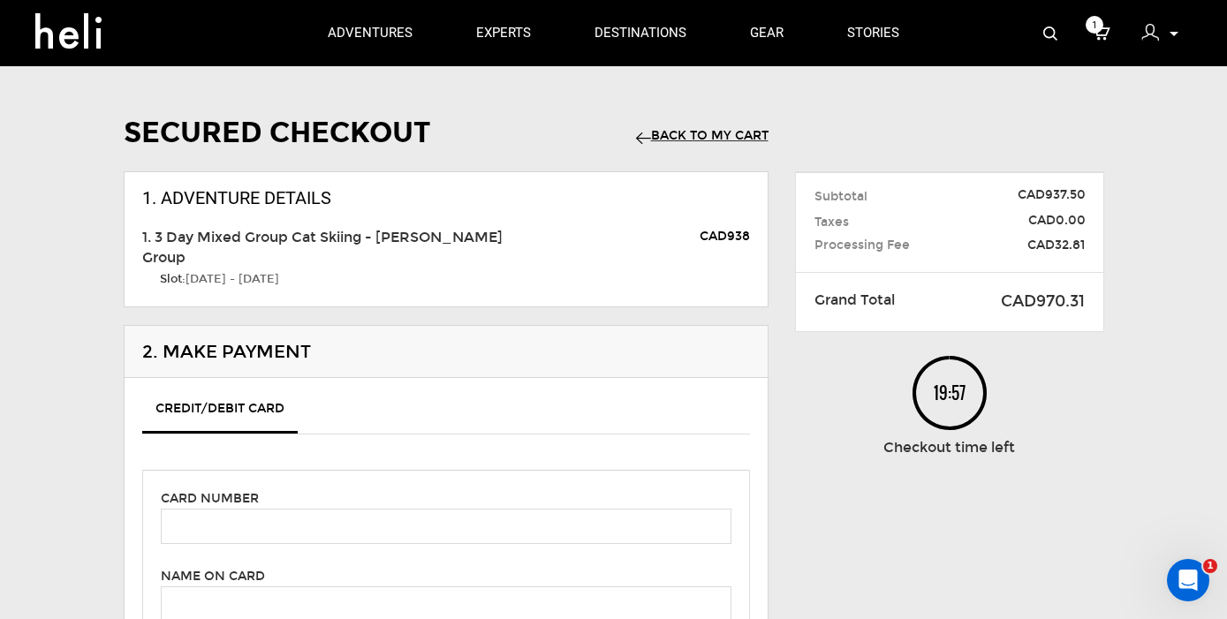
scroll to position [35, 0]
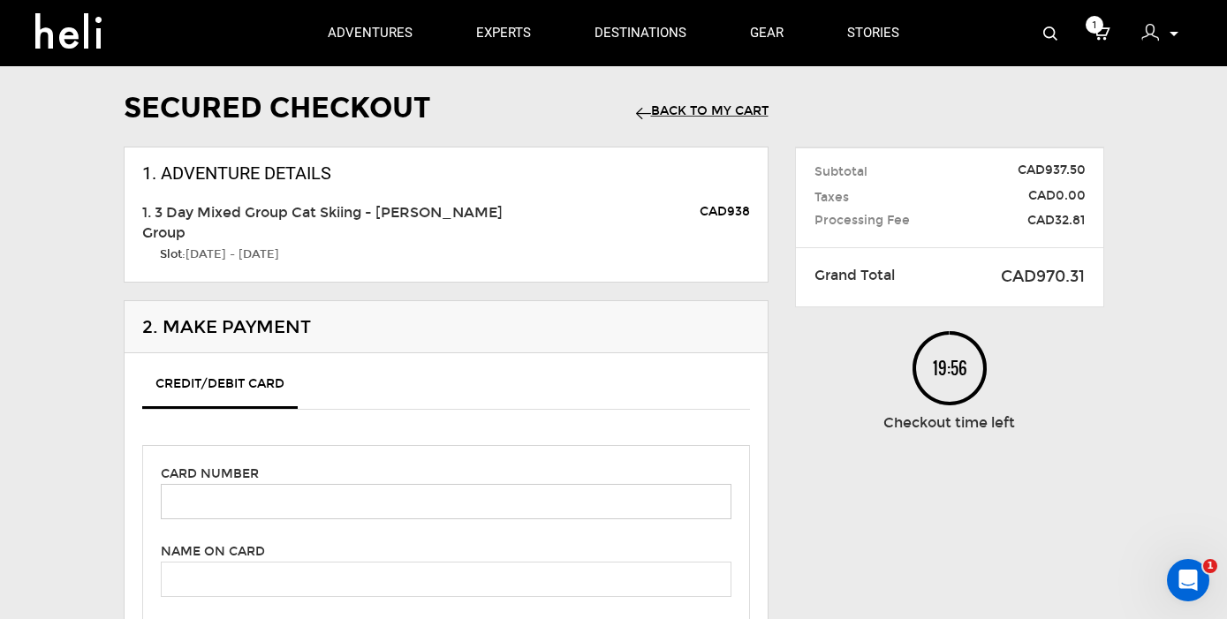
click at [243, 492] on input "text" at bounding box center [446, 501] width 571 height 35
type input "[CREDIT_CARD_NUMBER]"
click at [223, 562] on input "text" at bounding box center [446, 579] width 571 height 35
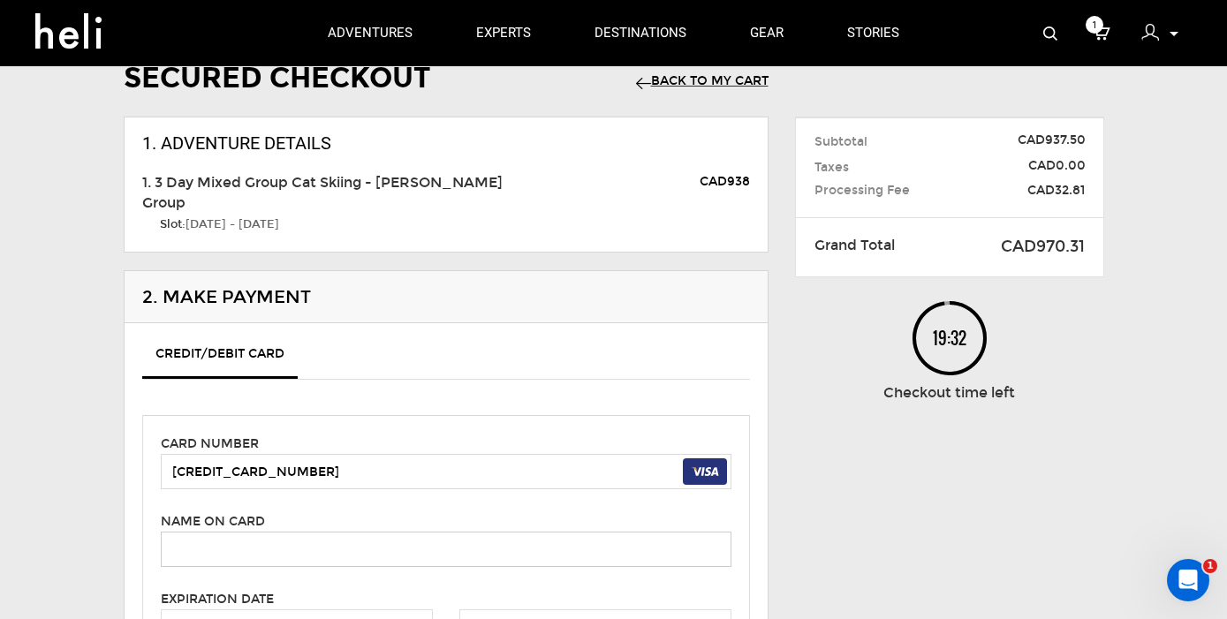
scroll to position [109, 0]
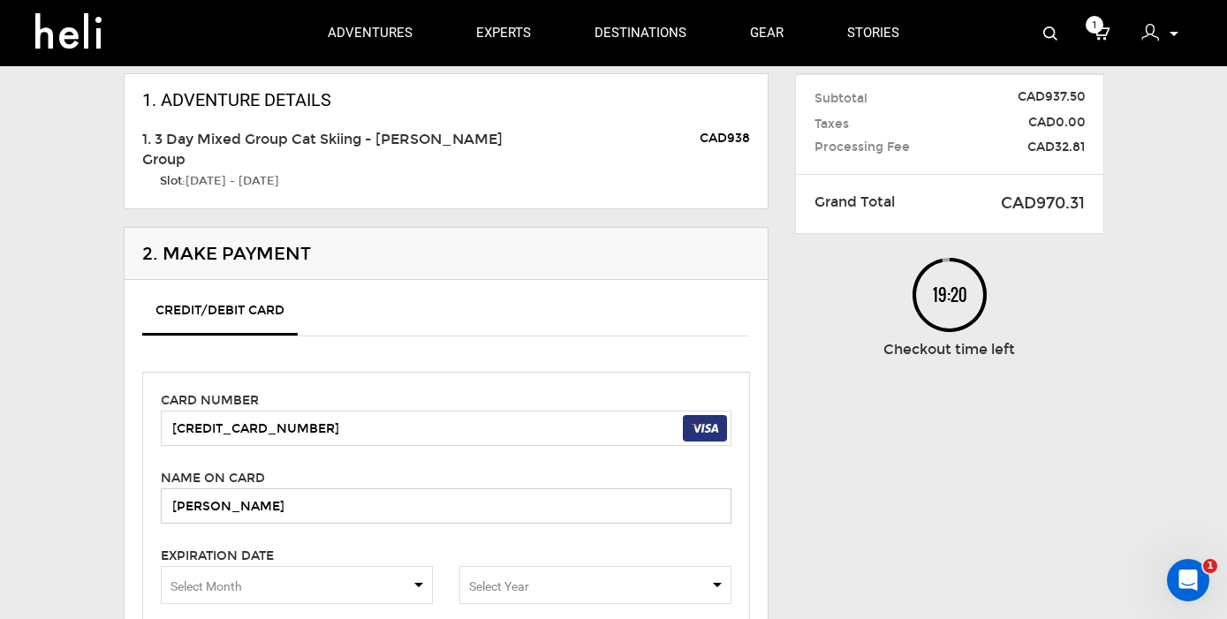
type input "[PERSON_NAME]"
click at [270, 587] on span "Select Month" at bounding box center [297, 585] width 272 height 38
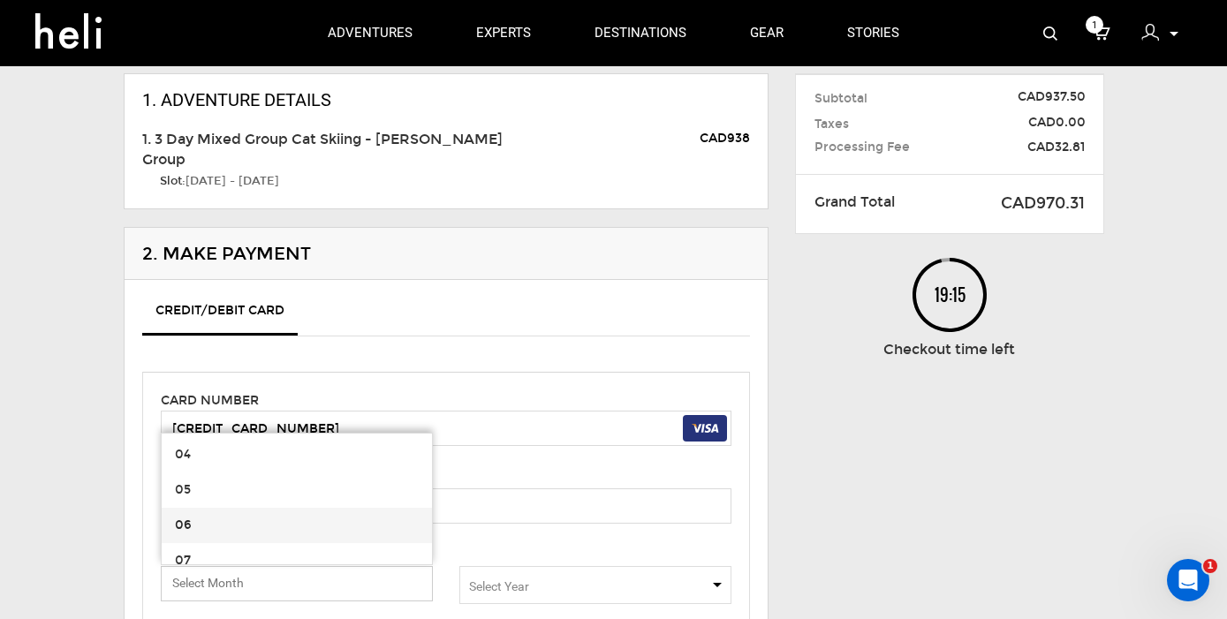
scroll to position [118, 0]
click at [211, 511] on span "06" at bounding box center [297, 513] width 270 height 35
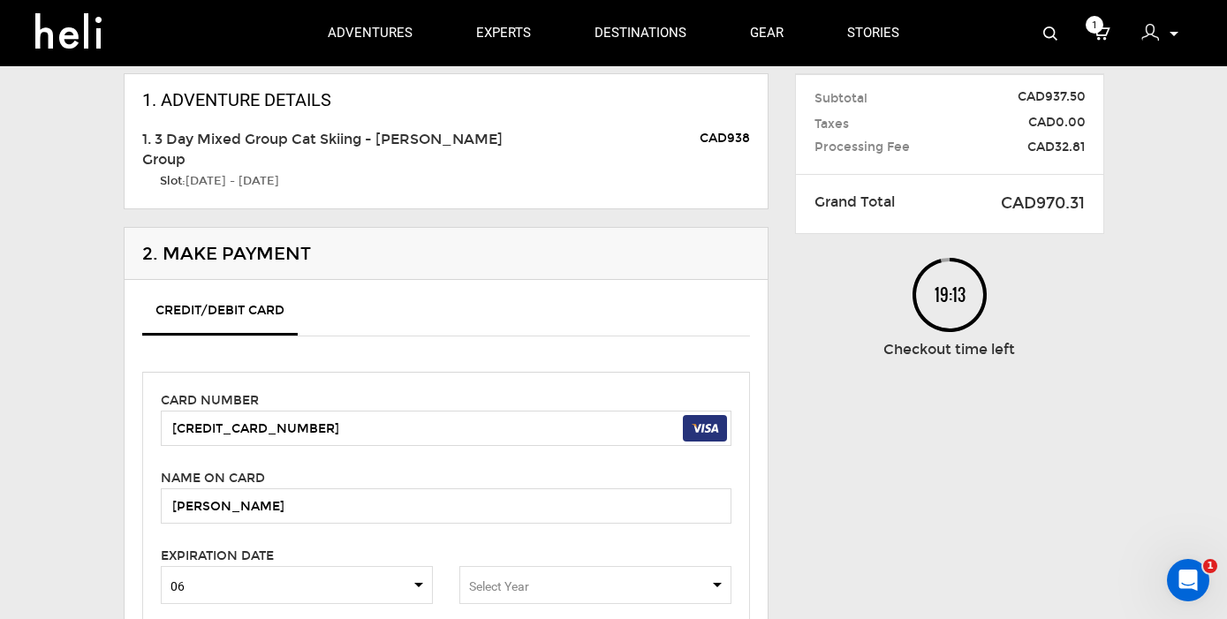
click at [510, 580] on span "Select Year" at bounding box center [499, 587] width 60 height 14
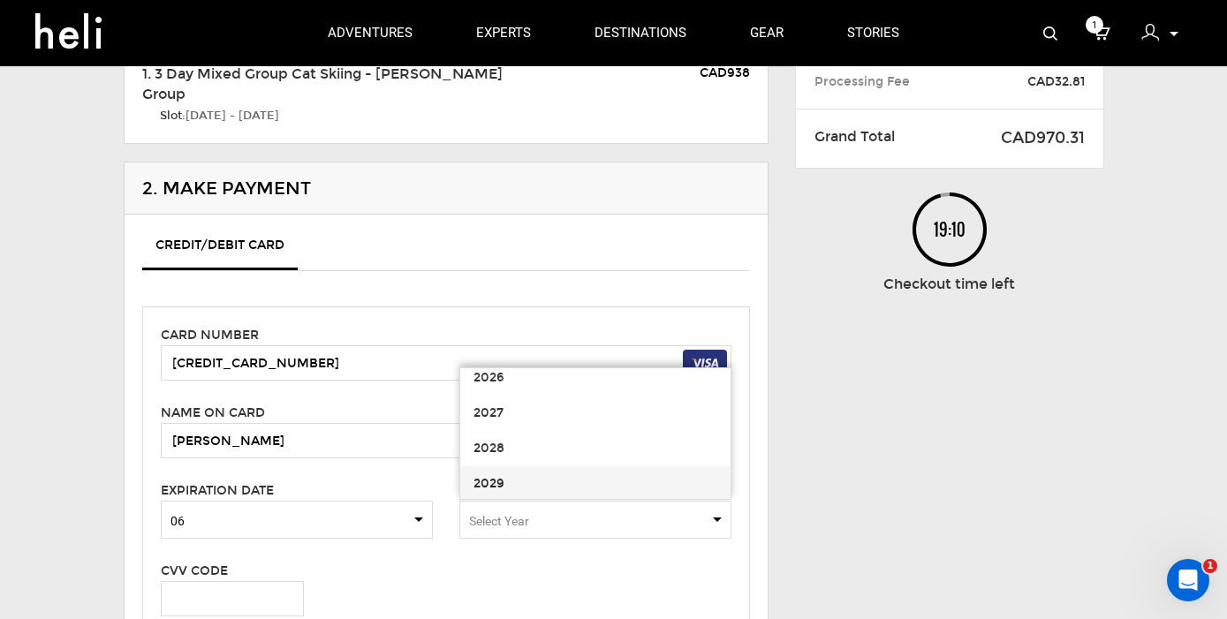
scroll to position [73, 0]
click at [495, 486] on span "2030" at bounding box center [490, 493] width 32 height 15
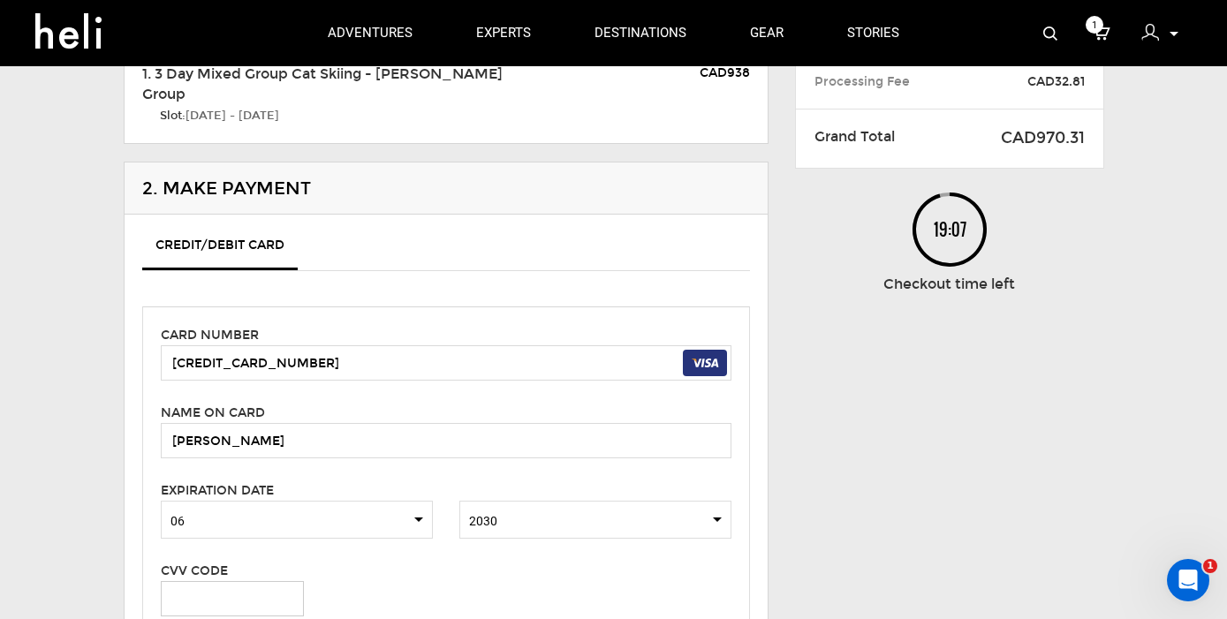
click at [216, 590] on input "text" at bounding box center [232, 598] width 143 height 35
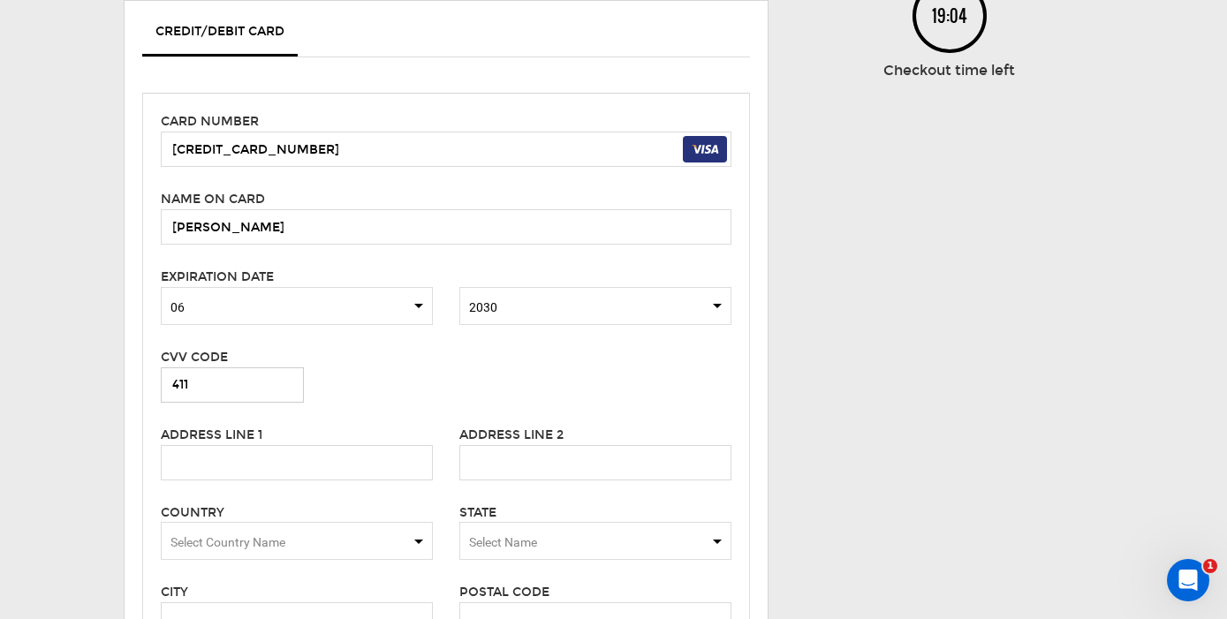
scroll to position [424, 0]
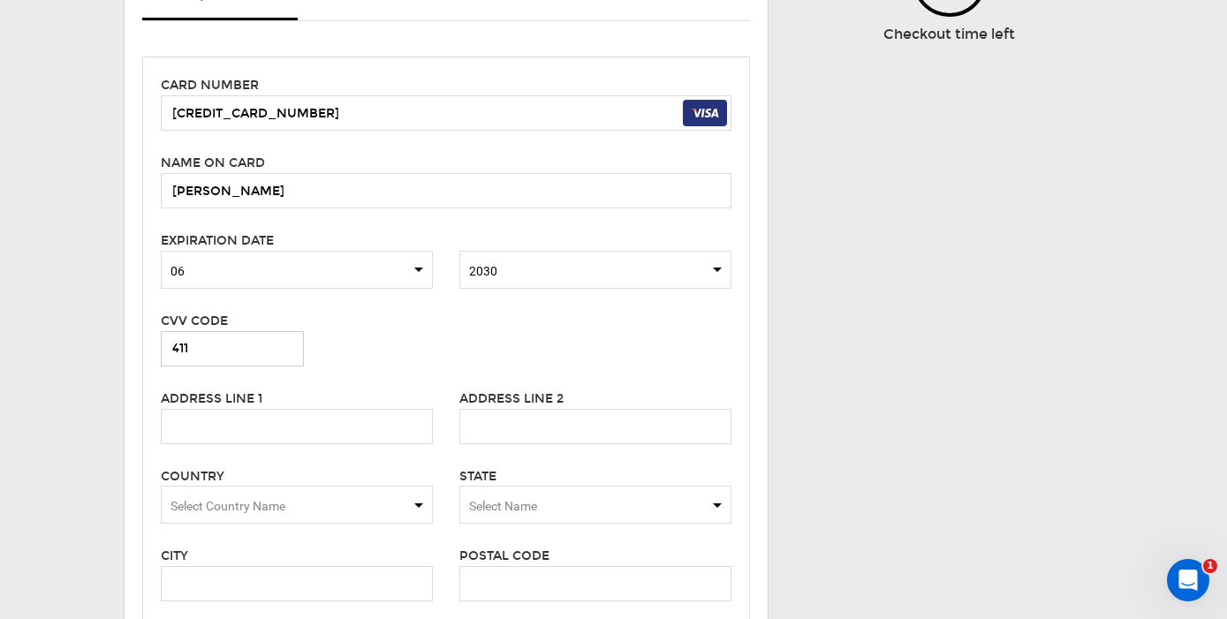
type input "411"
type input "[STREET_ADDRESS]"
click at [234, 486] on span "Select Country Name" at bounding box center [297, 505] width 272 height 38
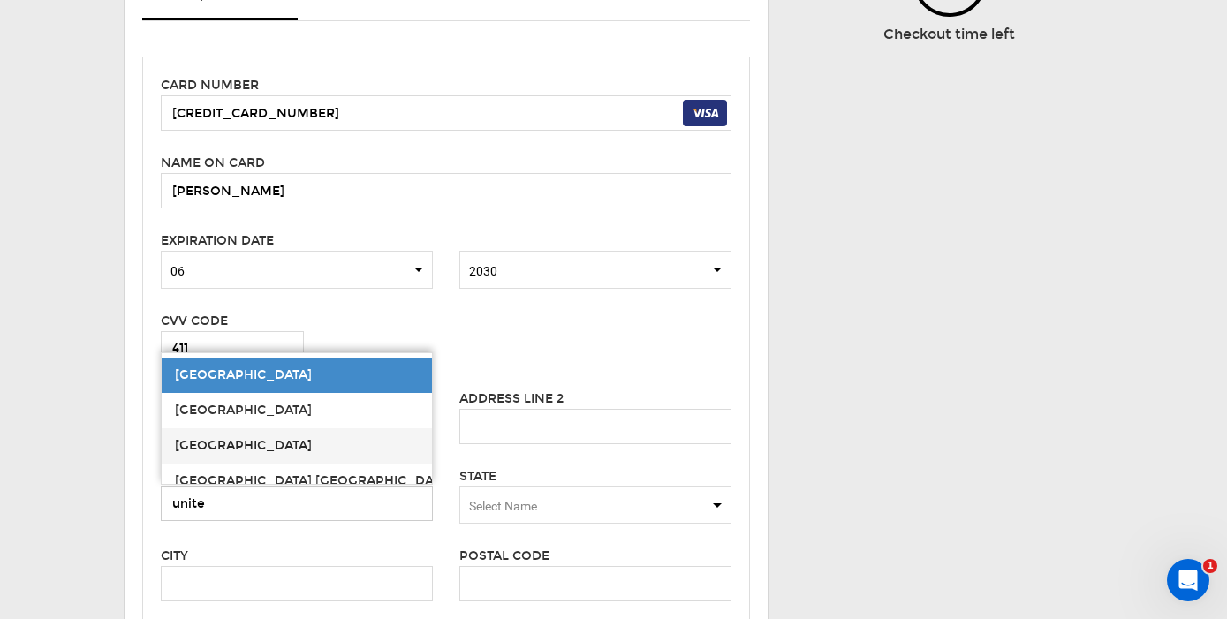
type input "unite"
click at [242, 429] on span "[GEOGRAPHIC_DATA]" at bounding box center [297, 445] width 270 height 35
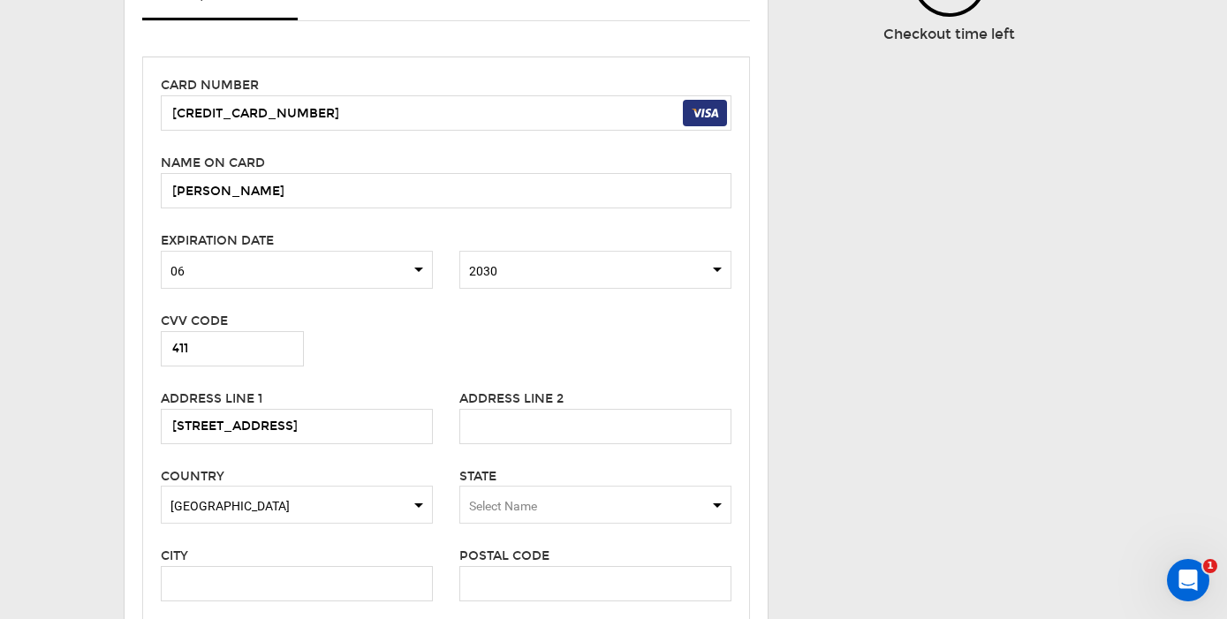
click at [548, 500] on span "Select Name" at bounding box center [595, 505] width 272 height 38
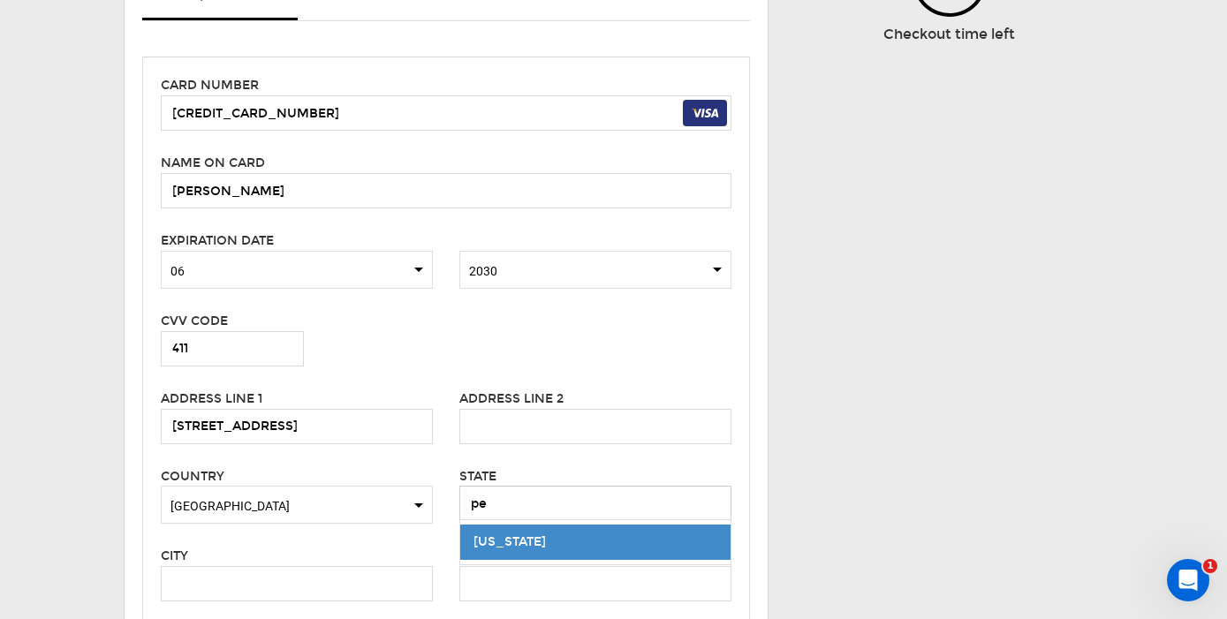
type input "pe"
click at [565, 534] on div "[US_STATE]" at bounding box center [596, 543] width 244 height 18
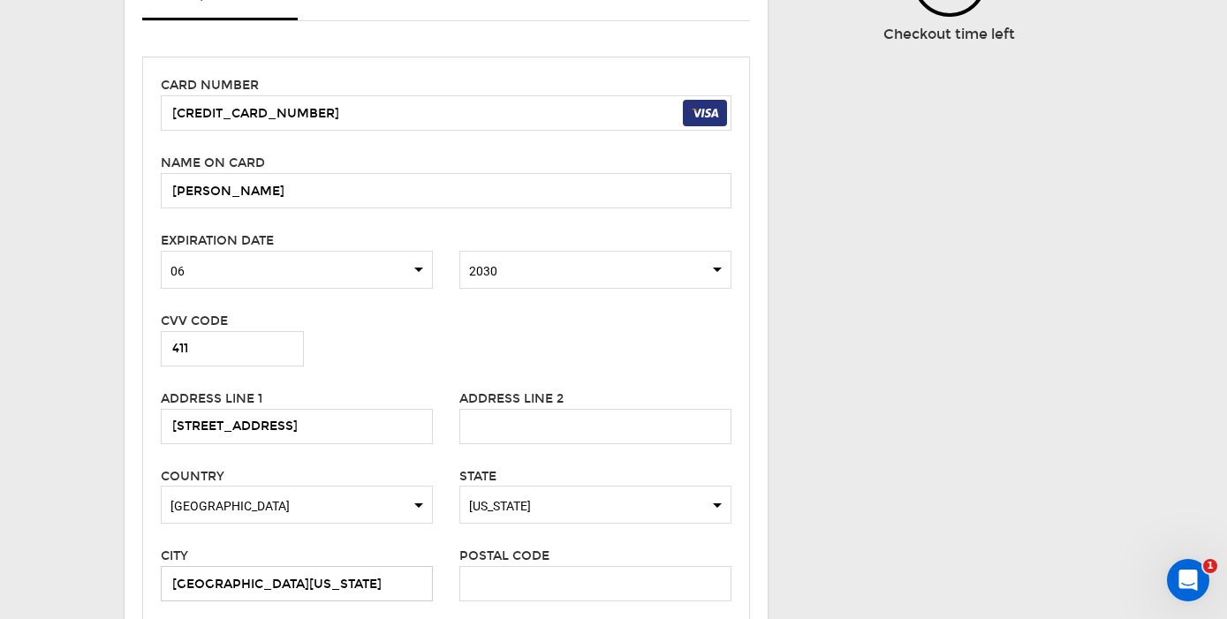
type input "[GEOGRAPHIC_DATA][US_STATE]"
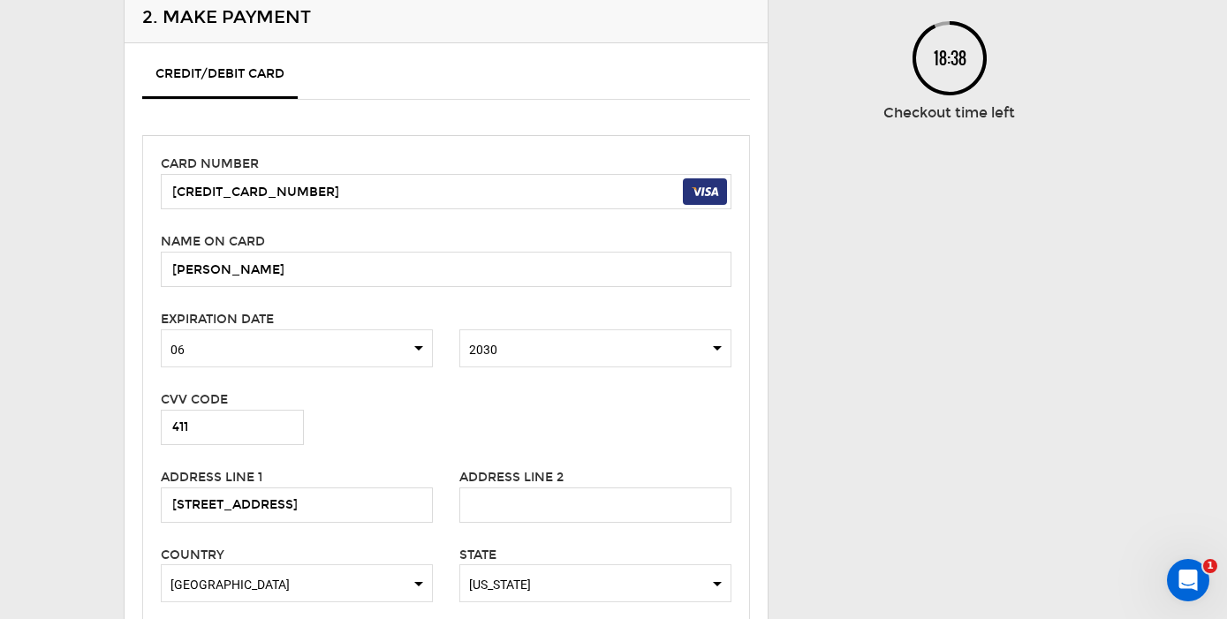
scroll to position [482, 0]
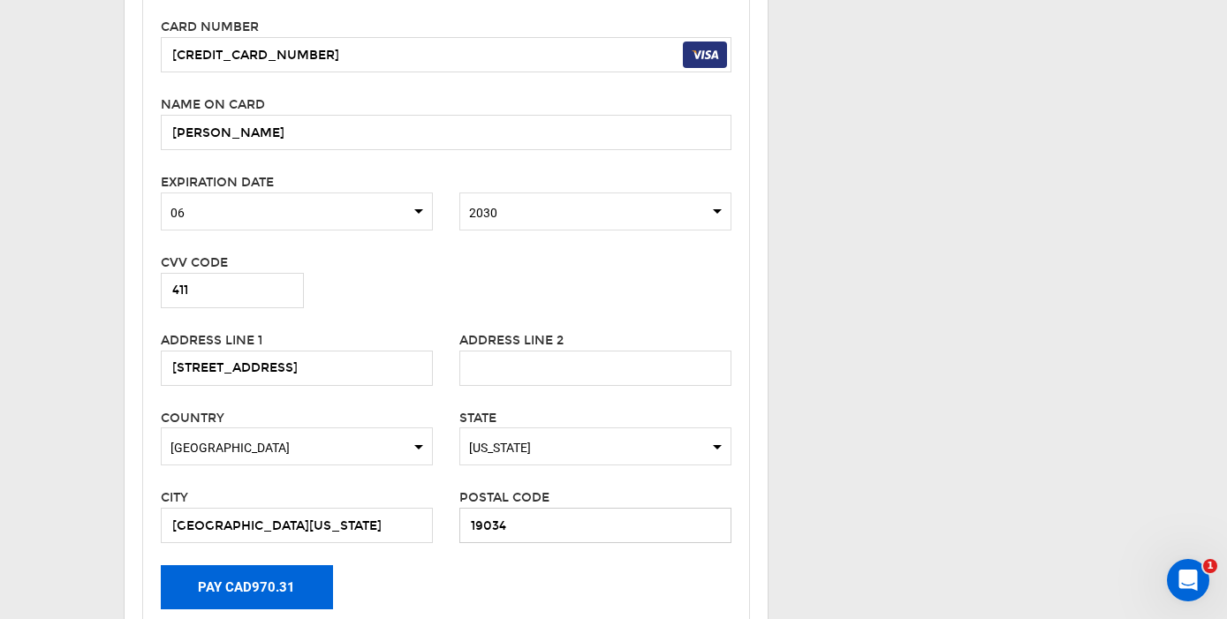
type input "19034"
click at [243, 580] on button "Pay CAD970.31" at bounding box center [247, 587] width 172 height 44
